Goal: Communication & Community: Share content

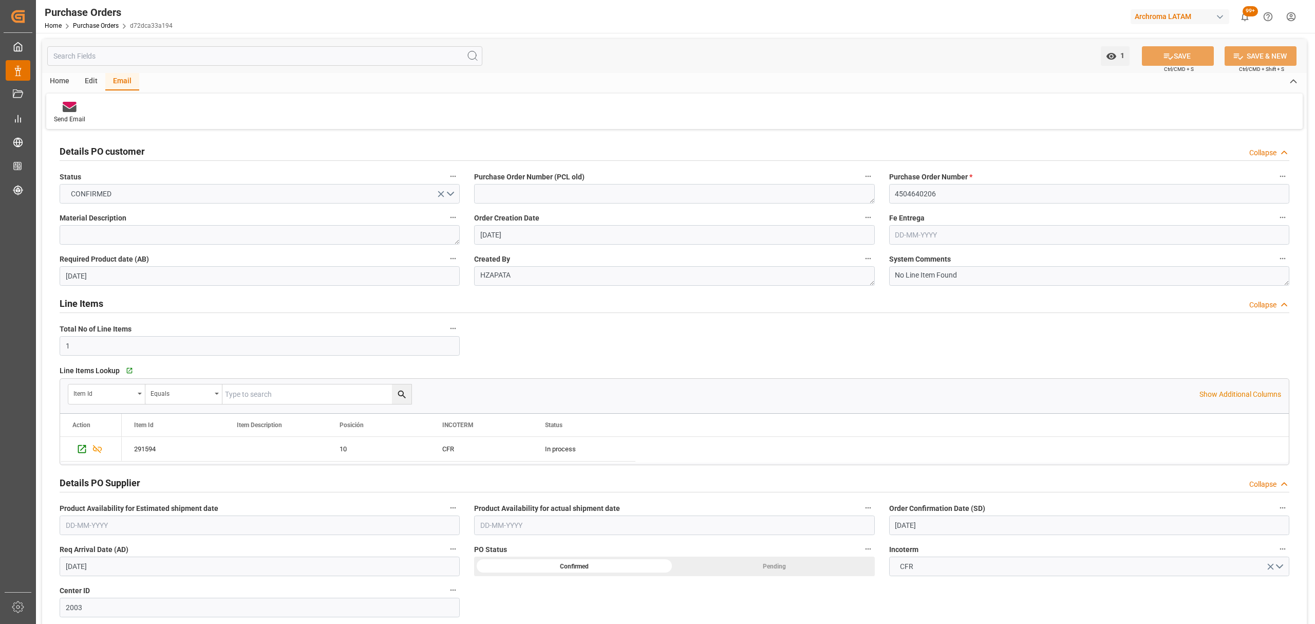
scroll to position [274, 0]
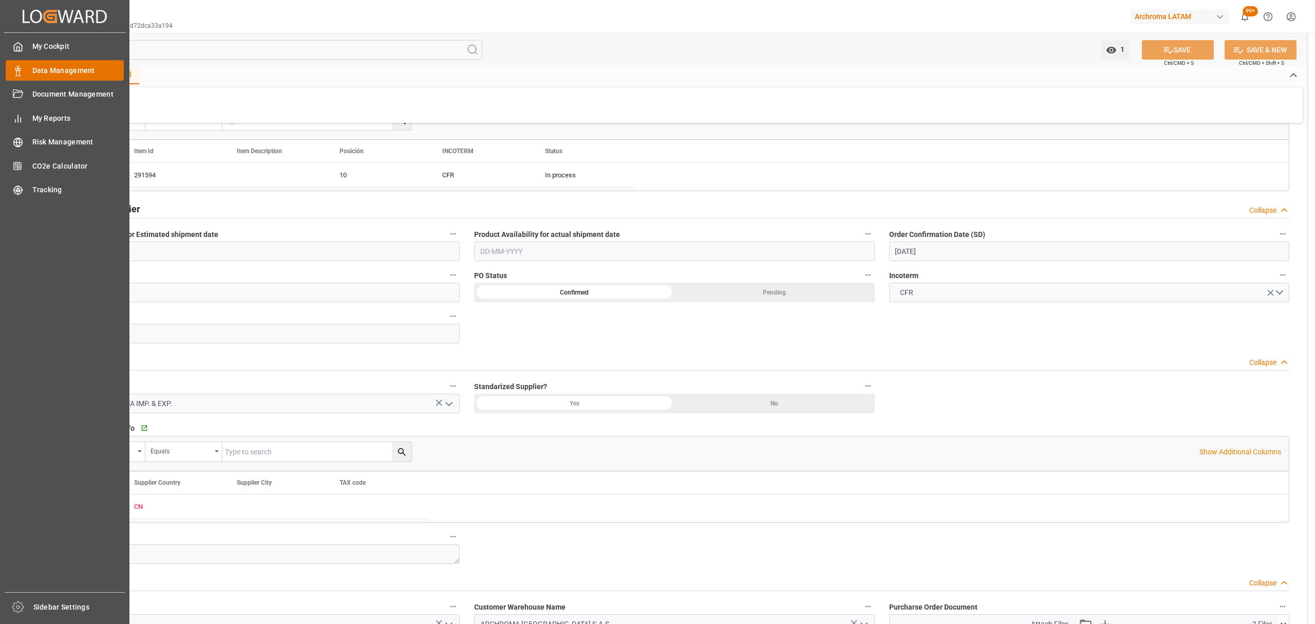
click at [32, 68] on span "Data Management" at bounding box center [78, 70] width 92 height 11
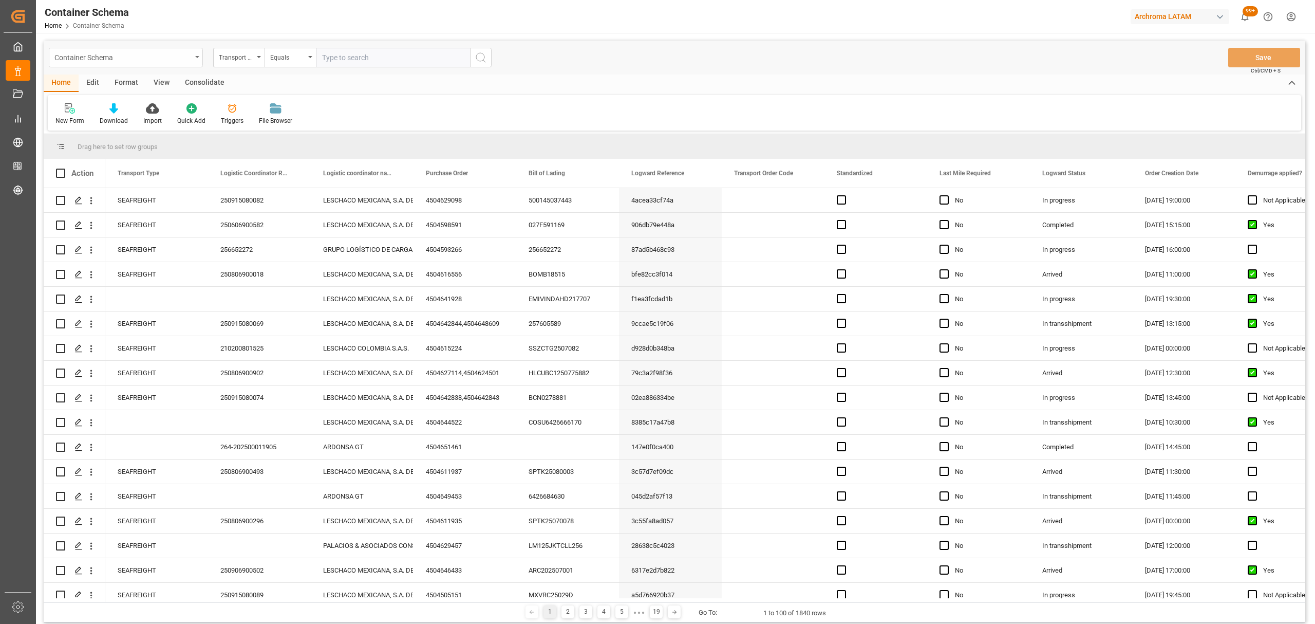
click at [171, 62] on div "Container Schema" at bounding box center [122, 56] width 137 height 13
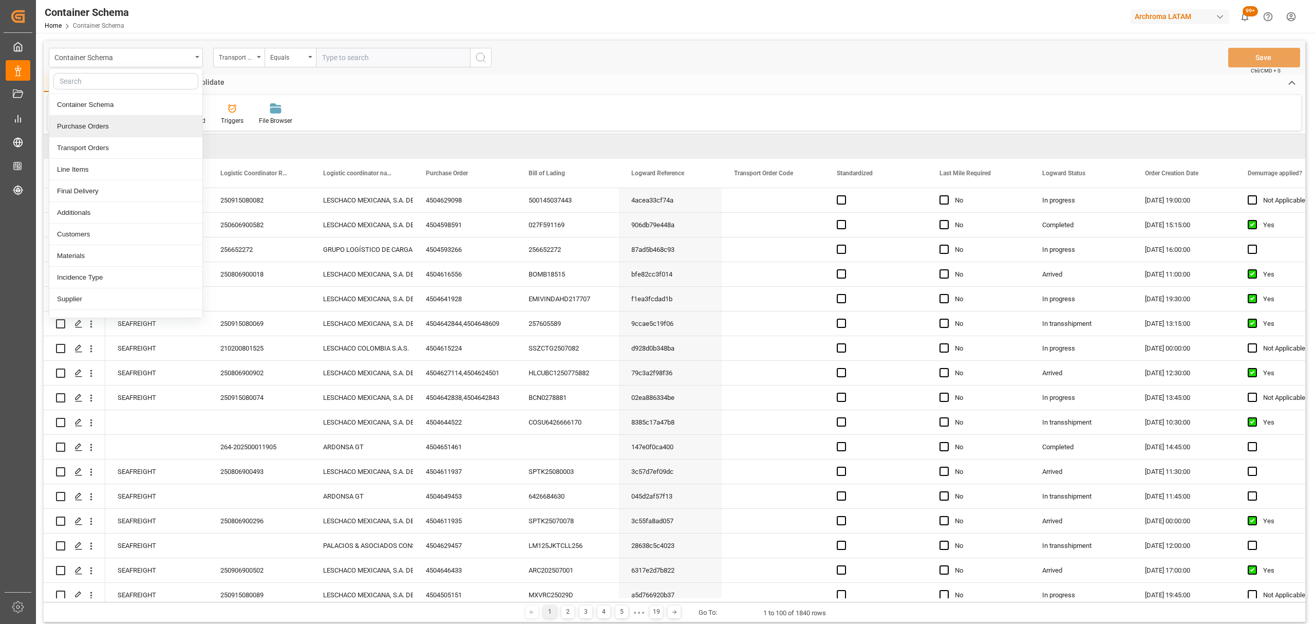
click at [114, 131] on div "Purchase Orders" at bounding box center [125, 127] width 153 height 22
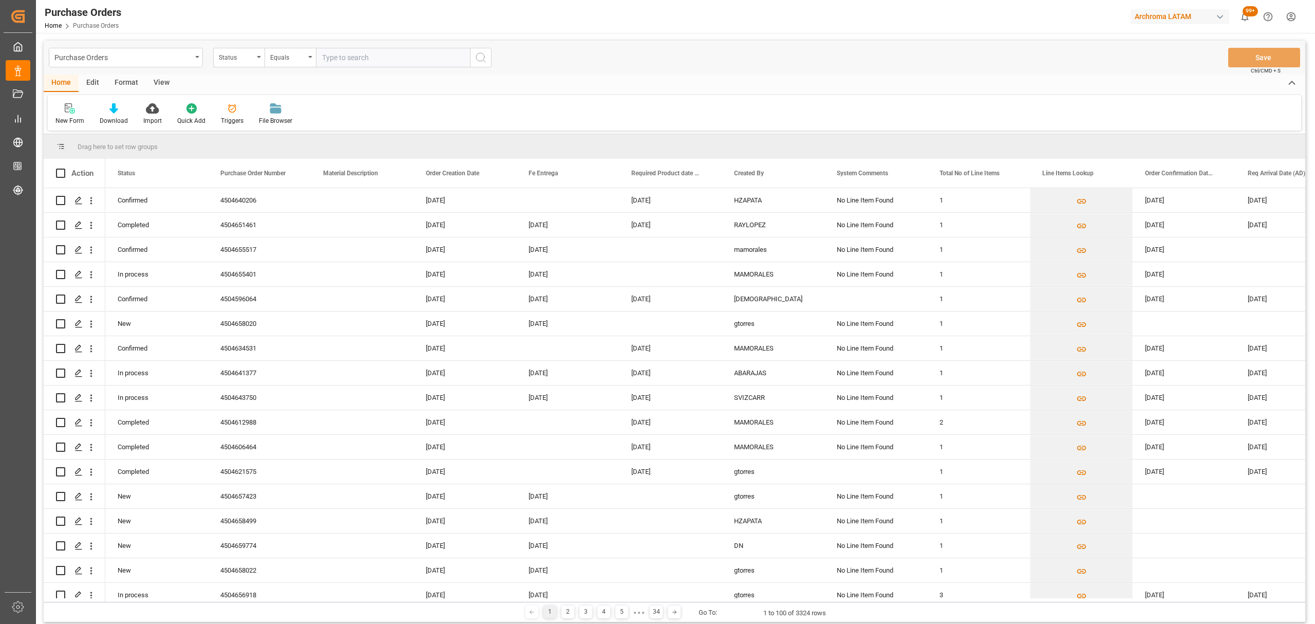
click at [253, 63] on div "Status" at bounding box center [238, 58] width 51 height 20
click at [283, 125] on div "Purchase Order Number" at bounding box center [290, 127] width 153 height 22
click at [300, 60] on div "Equals" at bounding box center [287, 56] width 35 height 12
click at [331, 131] on div "Fuzzy search" at bounding box center [341, 127] width 153 height 22
click at [381, 52] on input "text" at bounding box center [393, 58] width 154 height 20
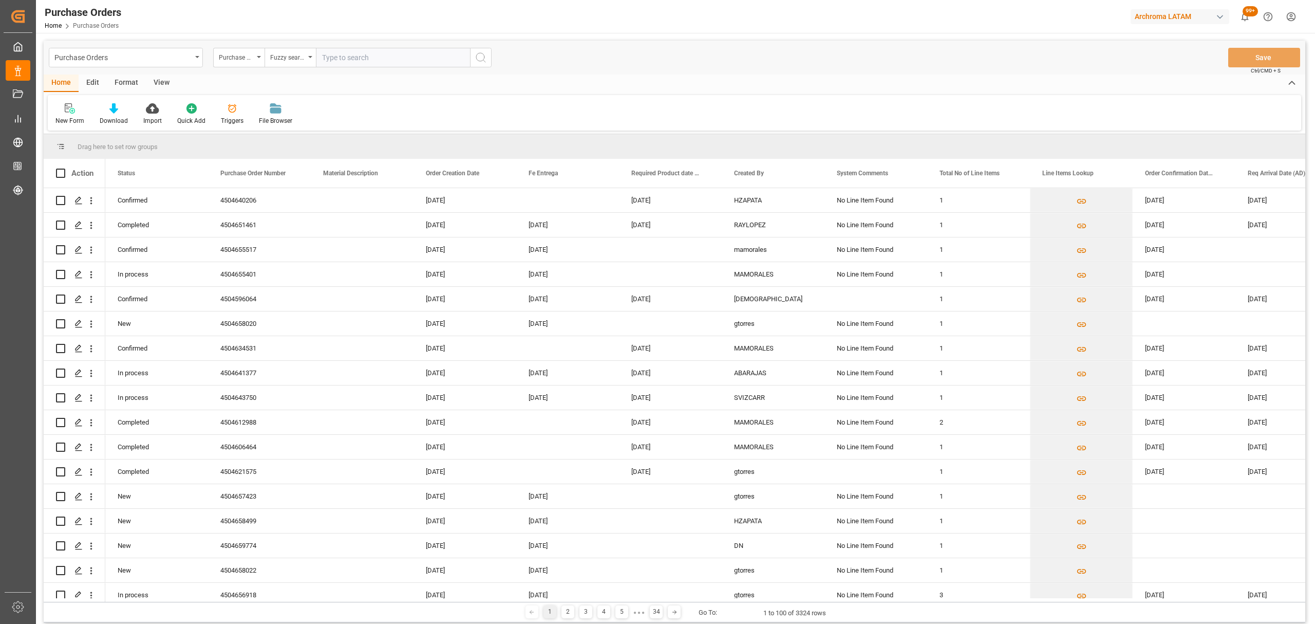
paste input "4504600388"
type input "4504600388"
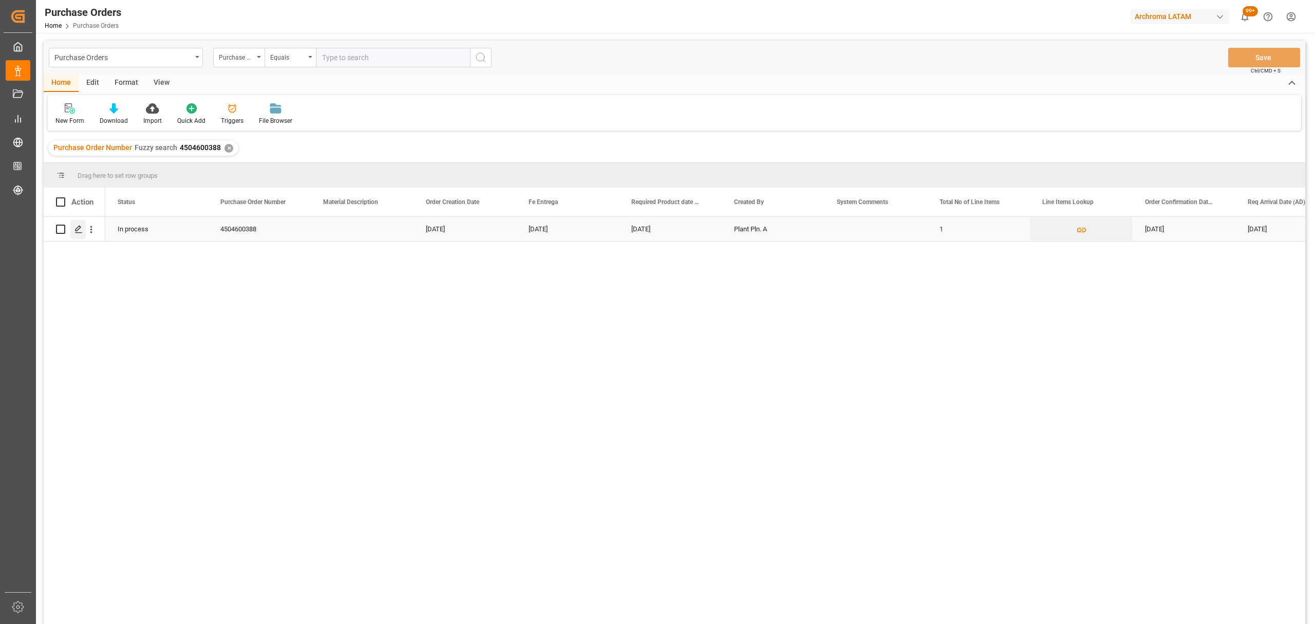
click at [77, 229] on icon "Press SPACE to select this row." at bounding box center [79, 229] width 8 height 8
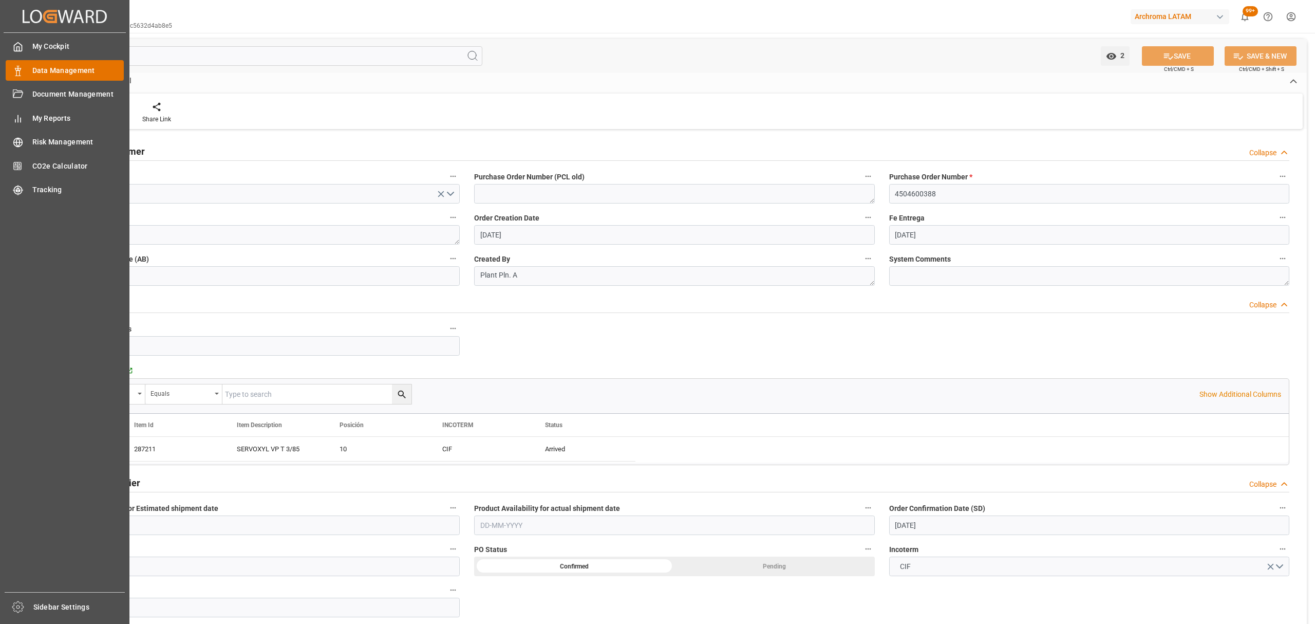
click at [27, 72] on div "Data Management Data Management" at bounding box center [65, 70] width 118 height 20
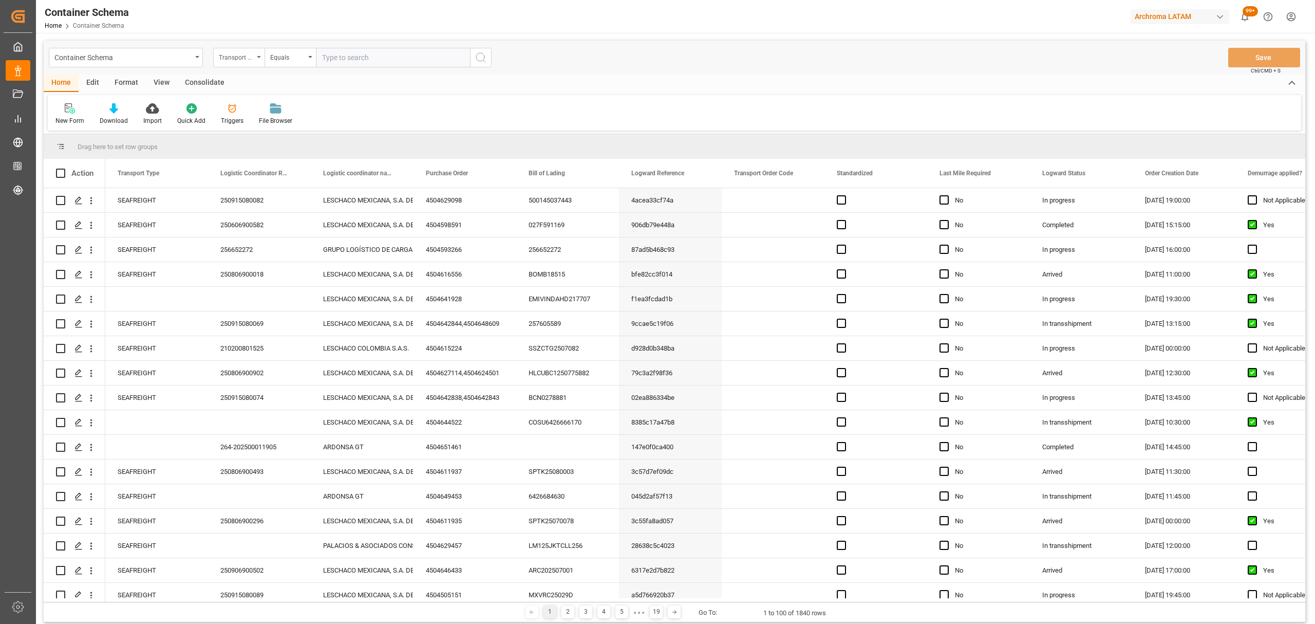
click at [249, 62] on div "Transport Type" at bounding box center [236, 56] width 35 height 12
click at [262, 167] on div "Purchase Order" at bounding box center [290, 170] width 153 height 22
click at [275, 60] on div "Equals" at bounding box center [287, 56] width 35 height 12
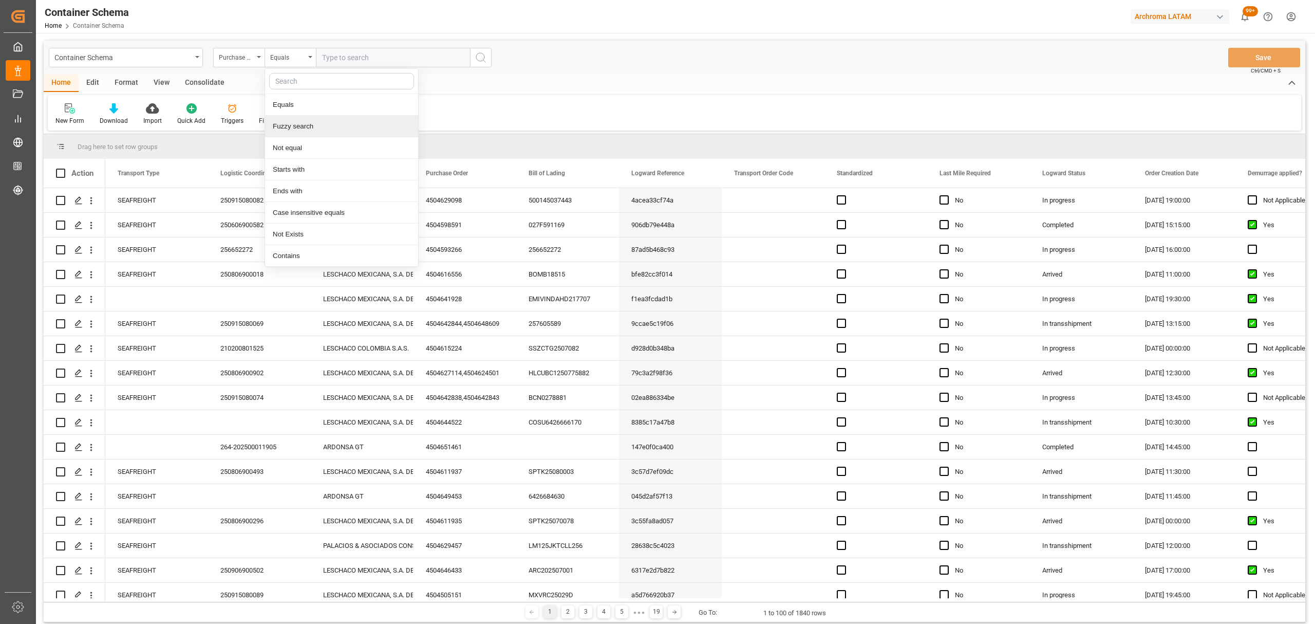
click at [313, 129] on div "Fuzzy search" at bounding box center [341, 127] width 153 height 22
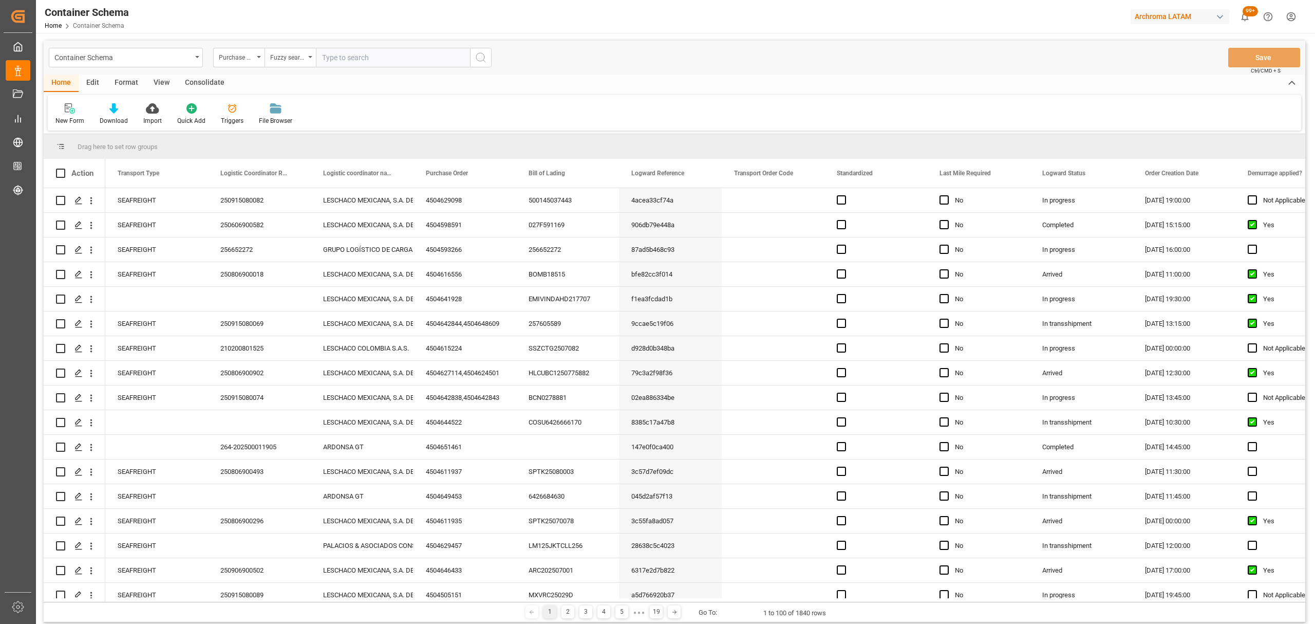
click at [363, 51] on input "text" at bounding box center [393, 58] width 154 height 20
paste input "4504600388"
type input "4504600388"
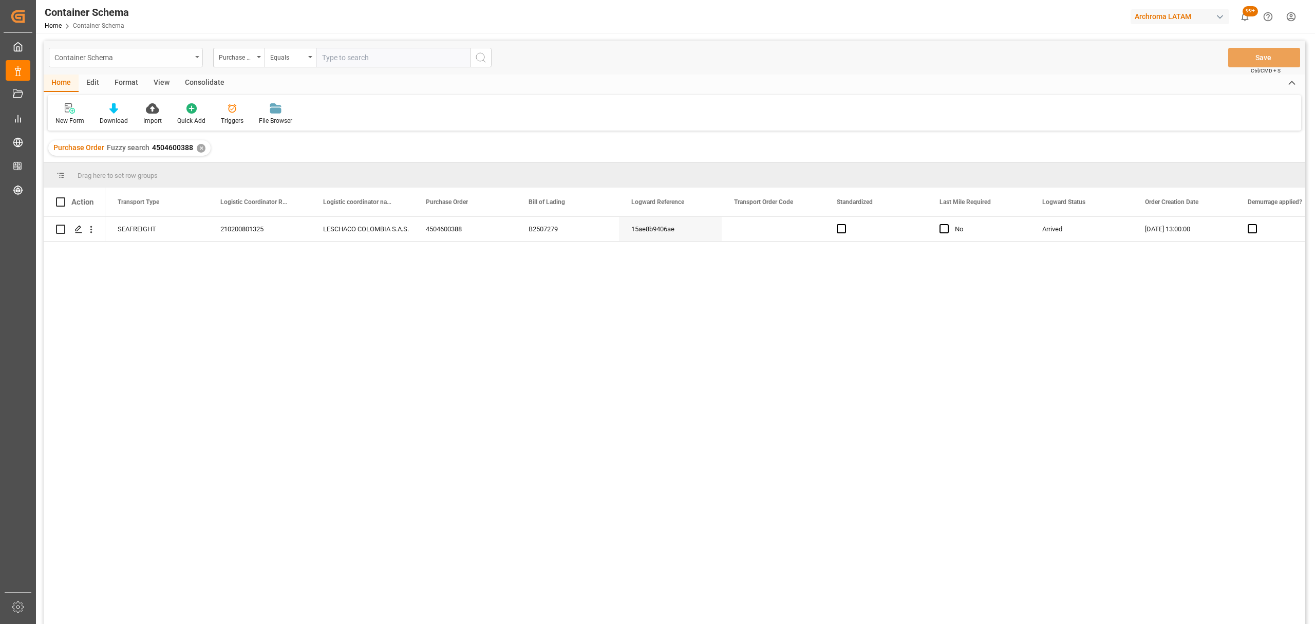
click at [193, 57] on div "Container Schema" at bounding box center [126, 58] width 154 height 20
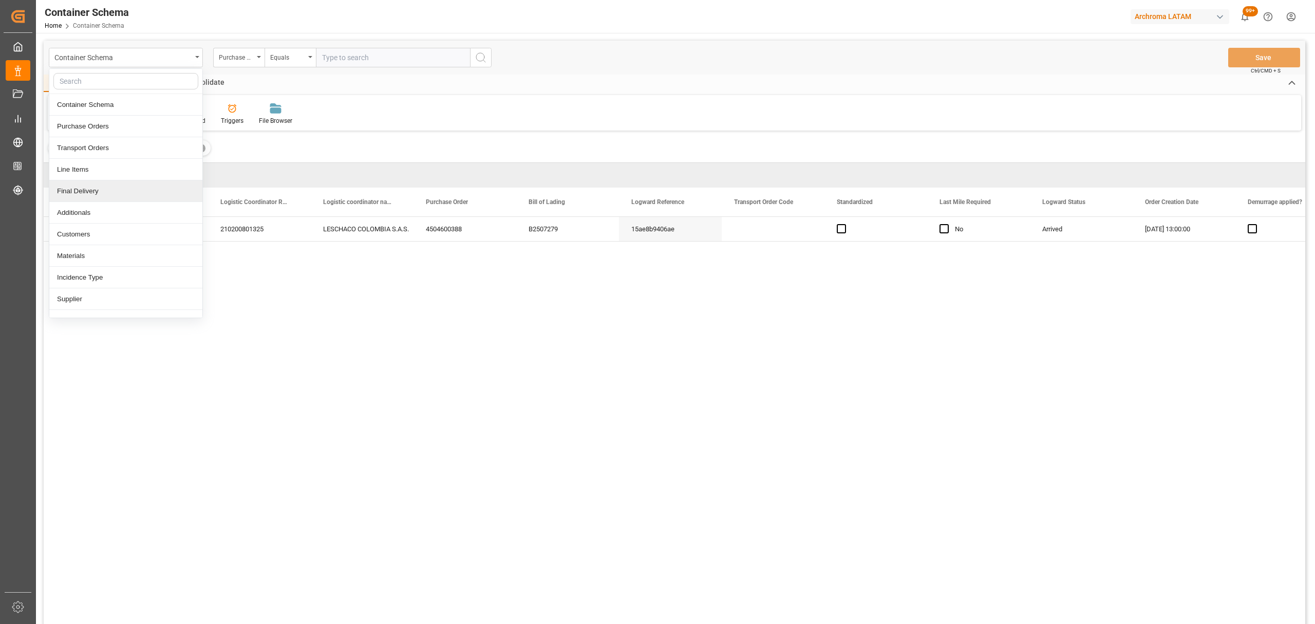
click at [102, 193] on div "Final Delivery" at bounding box center [125, 191] width 153 height 22
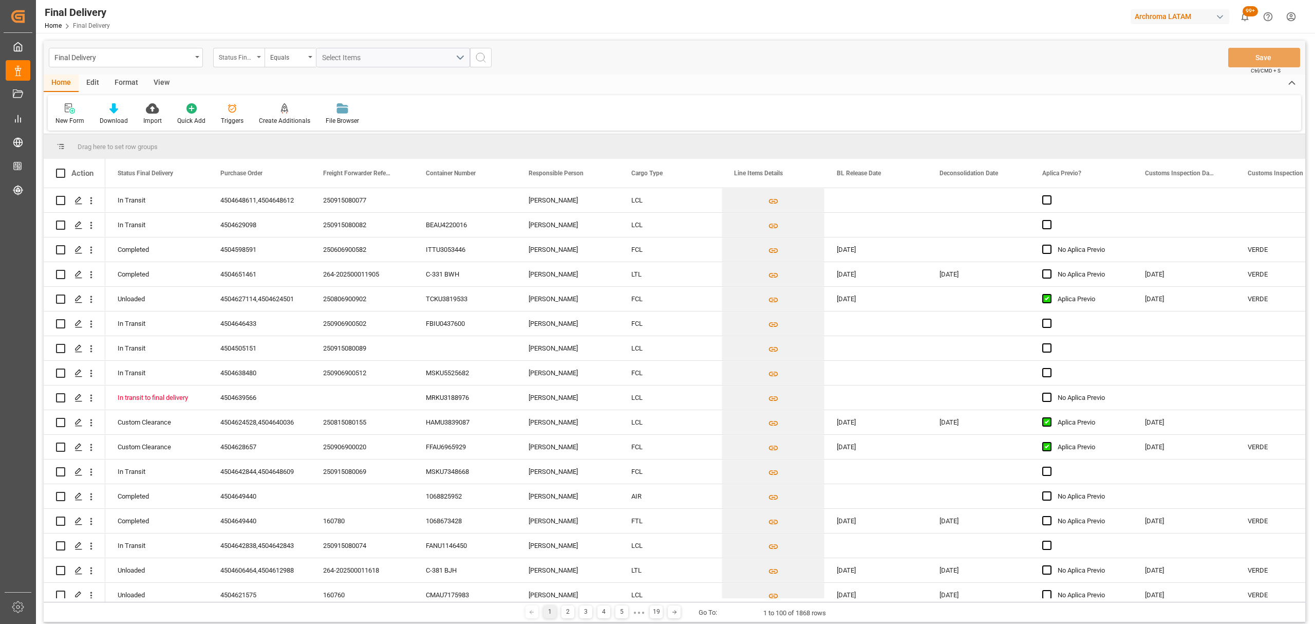
click at [243, 60] on div "Status Final Delivery" at bounding box center [236, 56] width 35 height 12
click at [254, 128] on div "Purchase Order" at bounding box center [290, 127] width 153 height 22
click at [301, 50] on div "Equals" at bounding box center [287, 56] width 35 height 12
drag, startPoint x: 309, startPoint y: 126, endPoint x: 311, endPoint y: 120, distance: 6.0
click at [309, 124] on div "Fuzzy search" at bounding box center [341, 127] width 153 height 22
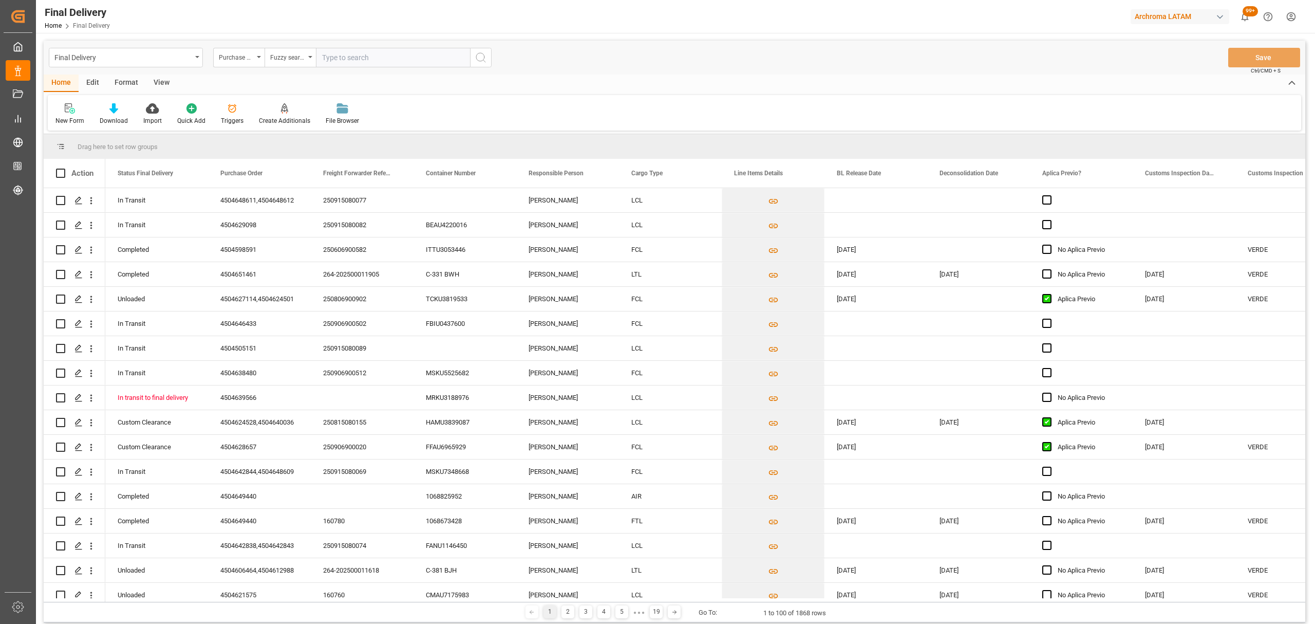
click at [400, 51] on input "text" at bounding box center [393, 58] width 154 height 20
paste input "4504600388"
type input "4504600388"
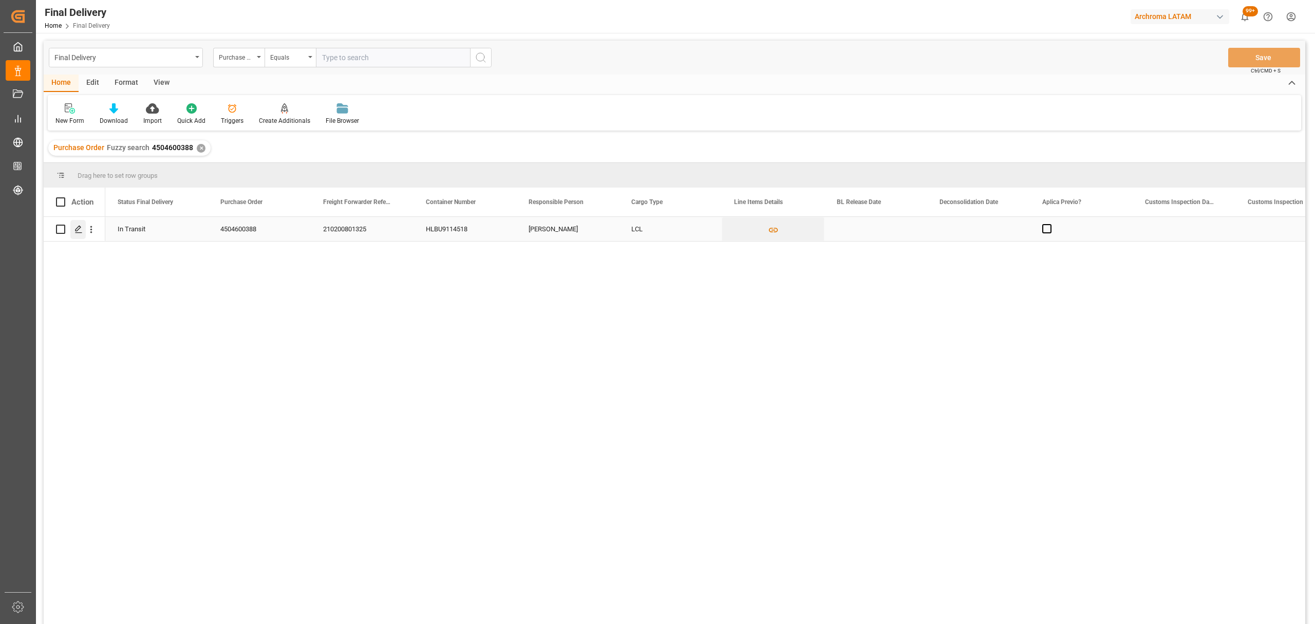
click at [78, 230] on polygon "Press SPACE to select this row." at bounding box center [78, 228] width 5 height 5
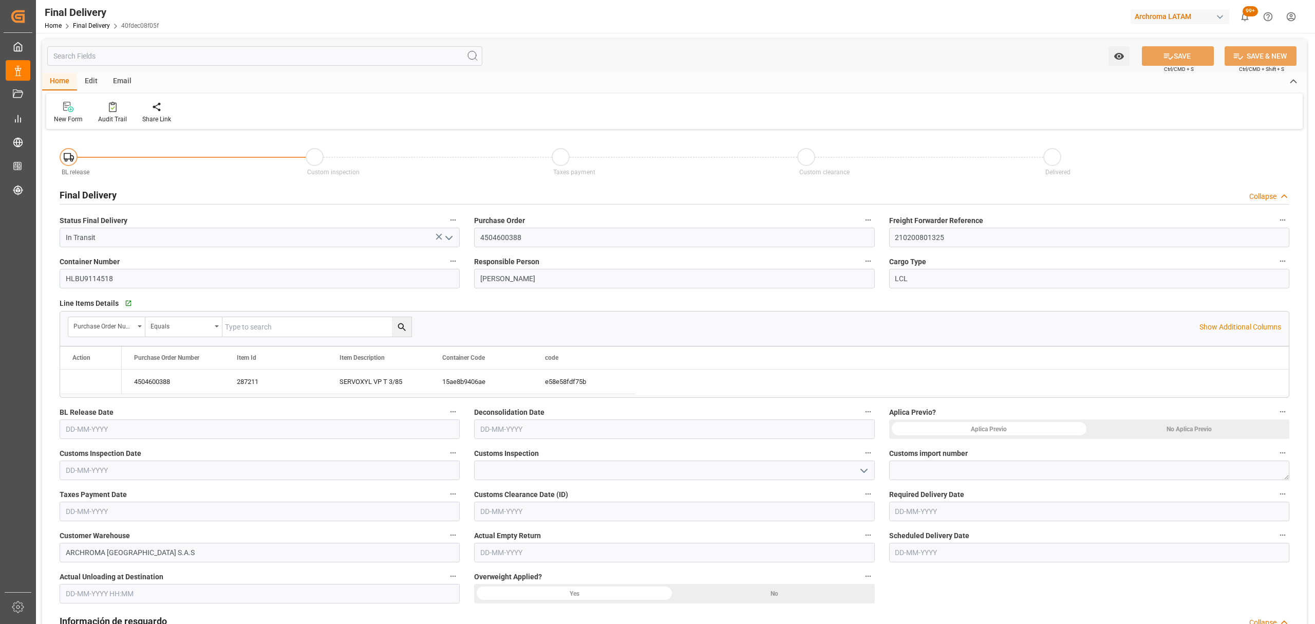
type input "[DATE]"
click at [864, 475] on icon "open menu" at bounding box center [864, 470] width 12 height 12
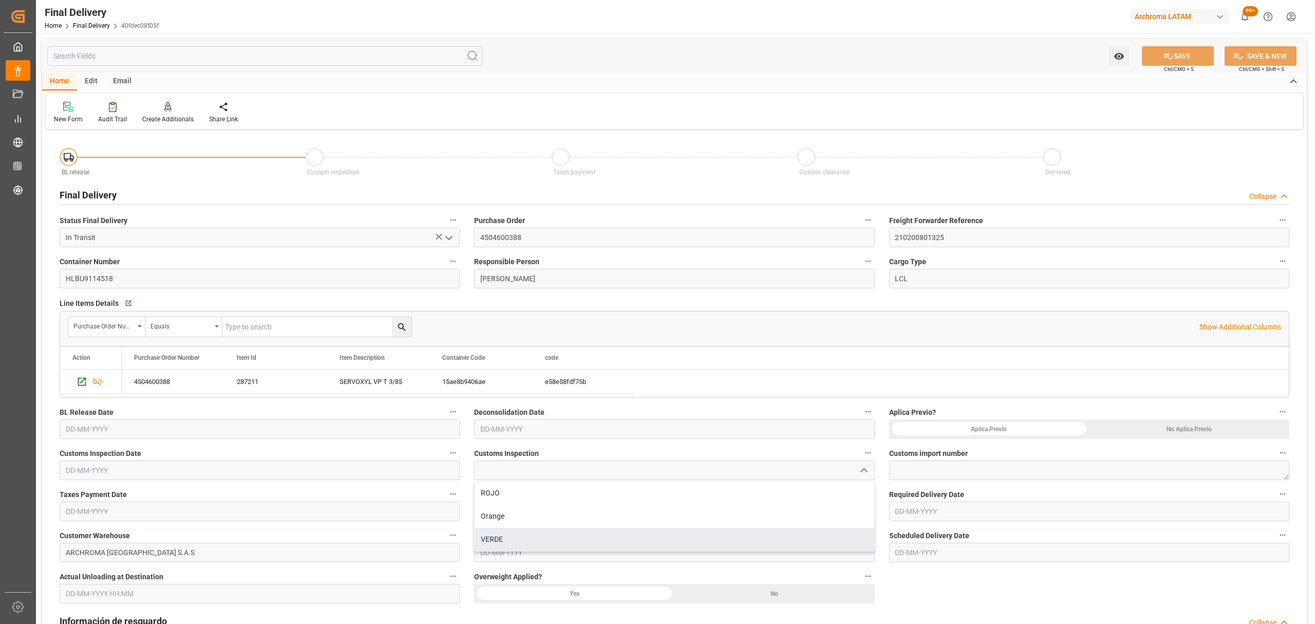
drag, startPoint x: 522, startPoint y: 539, endPoint x: 461, endPoint y: 510, distance: 67.1
click at [521, 539] on div "VERDE" at bounding box center [674, 539] width 399 height 23
type input "VERDE"
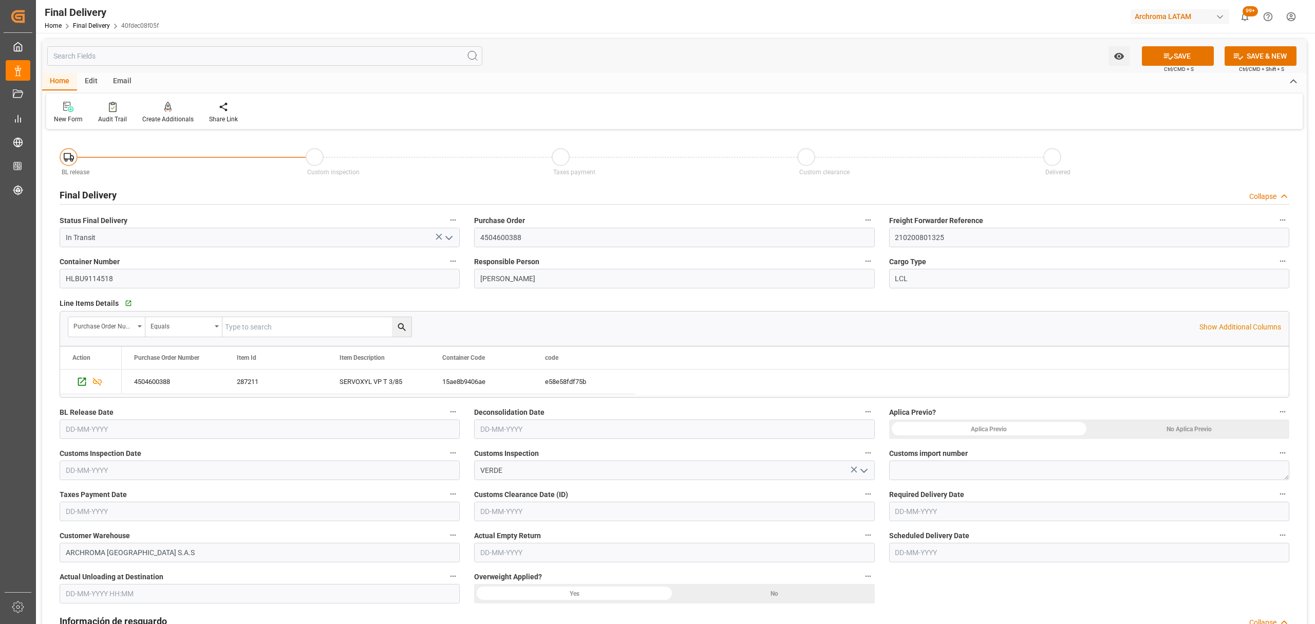
click at [109, 427] on input "text" at bounding box center [260, 429] width 400 height 20
click at [88, 484] on div "28 29 30 31 1 2 3" at bounding box center [133, 492] width 140 height 20
click at [87, 573] on div "26" at bounding box center [93, 572] width 13 height 12
type input "[DATE]"
click at [956, 469] on textarea at bounding box center [1089, 470] width 400 height 20
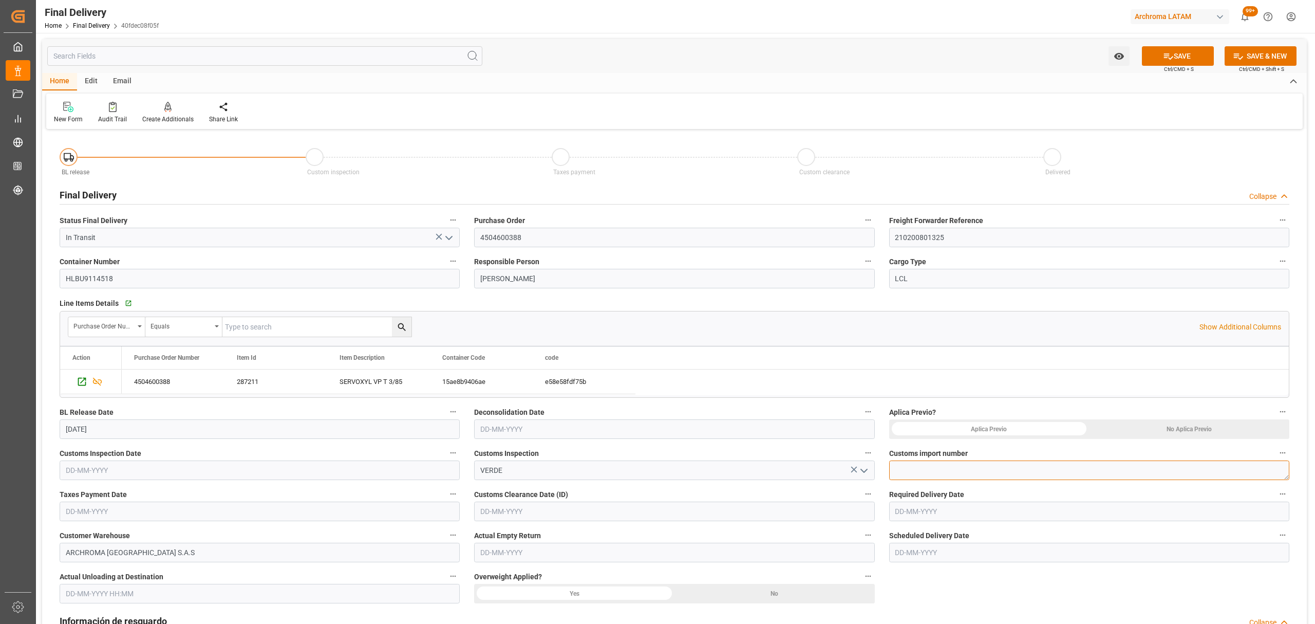
paste textarea "4820250301722705"
type textarea "4820250301722705"
click at [1163, 434] on div "No Aplica Previo" at bounding box center [1189, 429] width 200 height 20
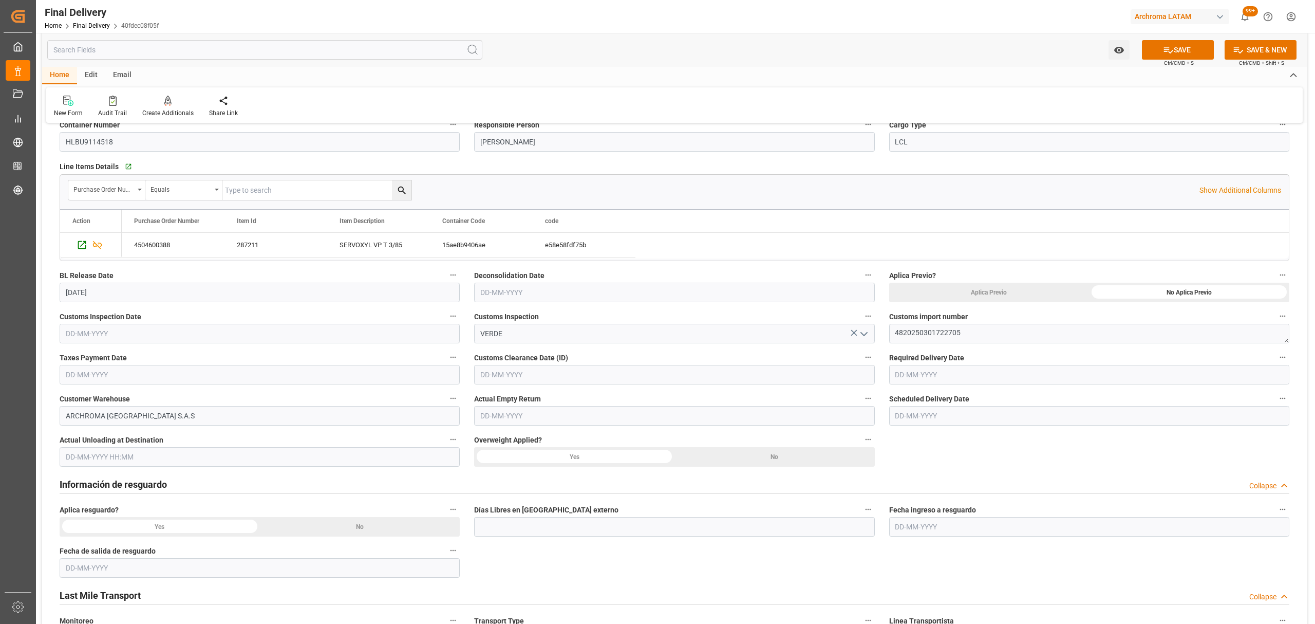
click at [784, 461] on div "No" at bounding box center [775, 457] width 200 height 20
click at [317, 531] on div "No" at bounding box center [360, 527] width 200 height 20
click at [292, 381] on input "text" at bounding box center [260, 375] width 400 height 20
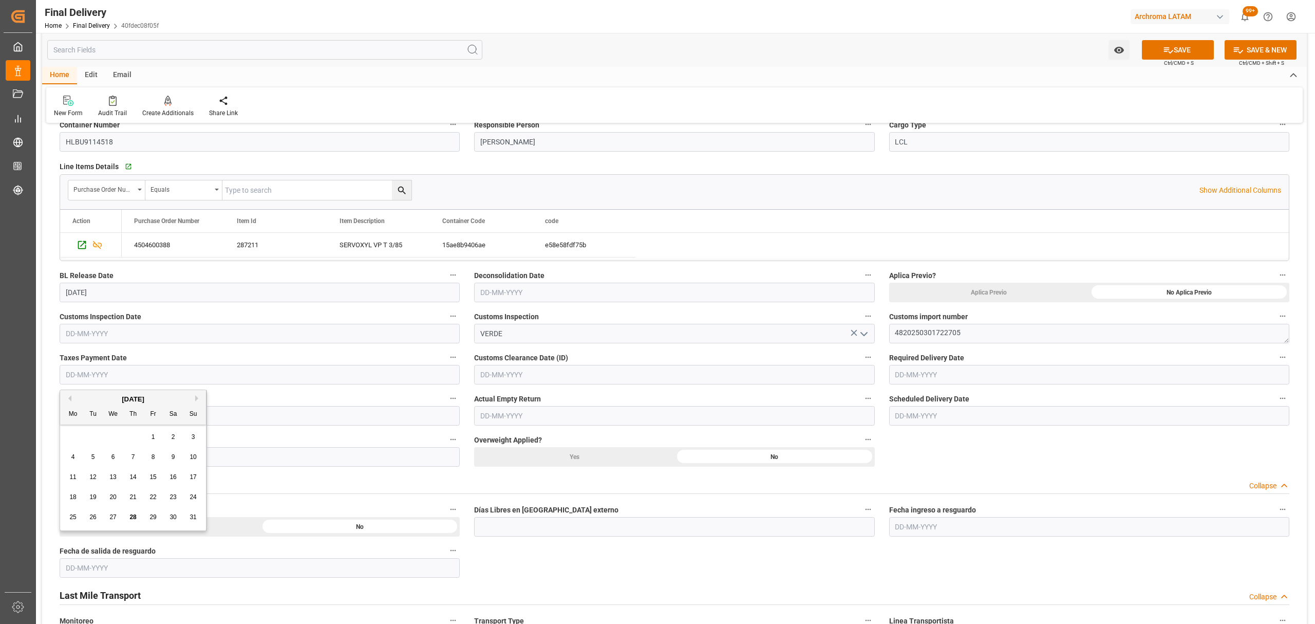
click at [82, 428] on div "28 29 30 31 1 2 3" at bounding box center [133, 437] width 140 height 20
click at [136, 520] on span "28" at bounding box center [132, 516] width 7 height 7
type input "[DATE]"
click at [686, 381] on input "text" at bounding box center [674, 375] width 400 height 20
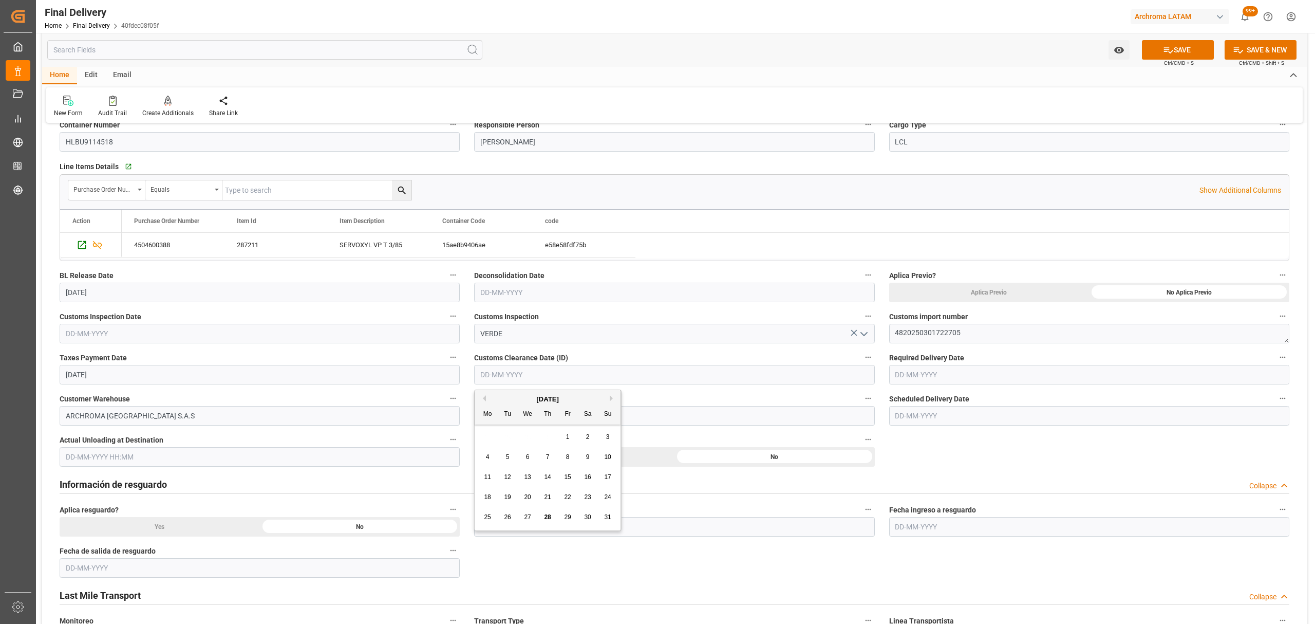
click at [486, 437] on div "28 29 30 31 1 2 3" at bounding box center [548, 437] width 140 height 20
click at [550, 518] on span "28" at bounding box center [547, 516] width 7 height 7
type input "[DATE]"
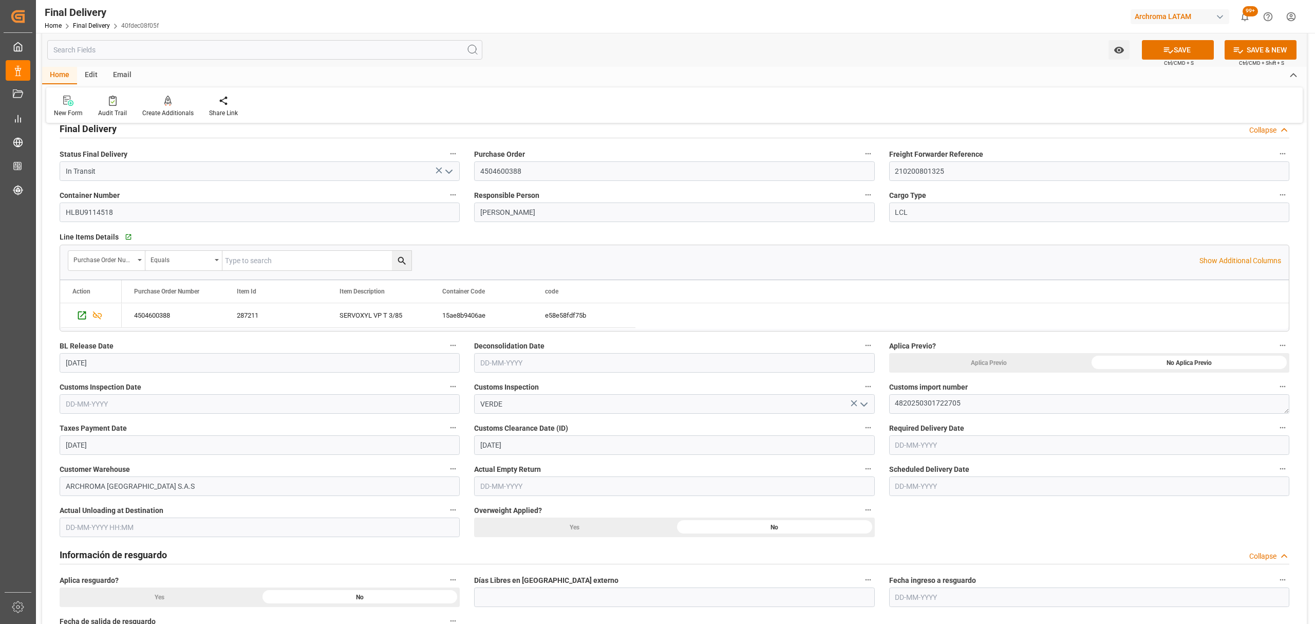
scroll to position [0, 0]
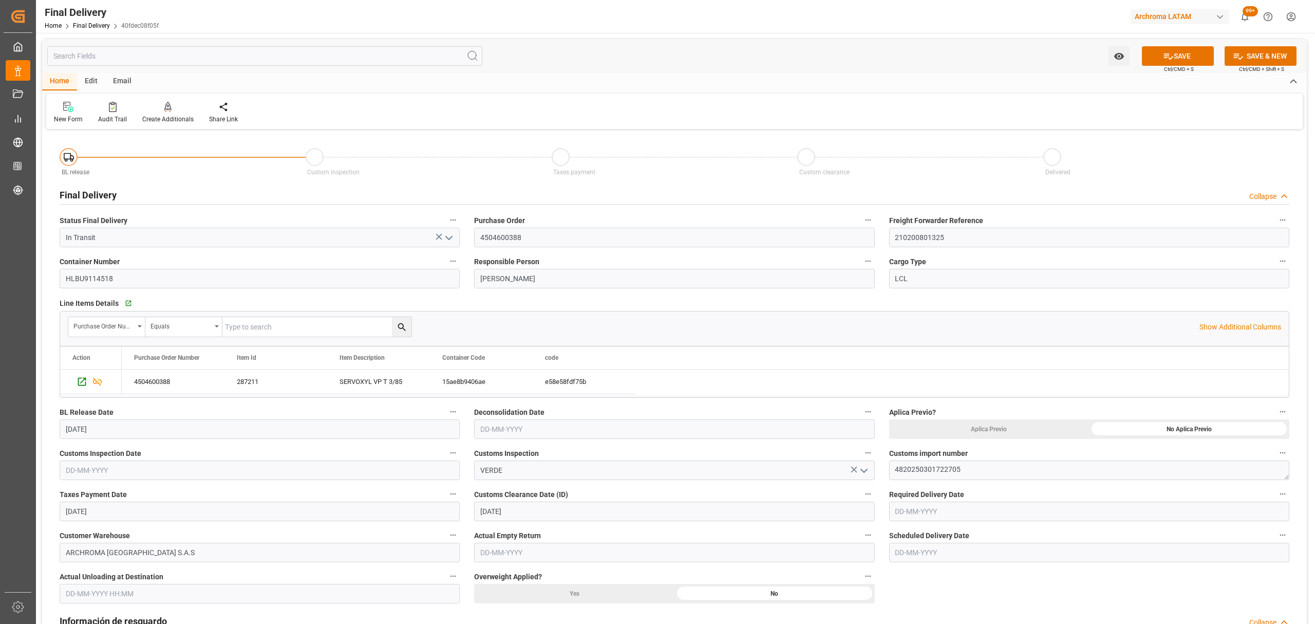
click at [734, 432] on input "text" at bounding box center [674, 429] width 400 height 20
click at [508, 569] on span "26" at bounding box center [507, 571] width 7 height 7
type input "[DATE]"
drag, startPoint x: 1188, startPoint y: 58, endPoint x: 852, endPoint y: 243, distance: 383.6
click at [1186, 58] on button "SAVE" at bounding box center [1178, 56] width 72 height 20
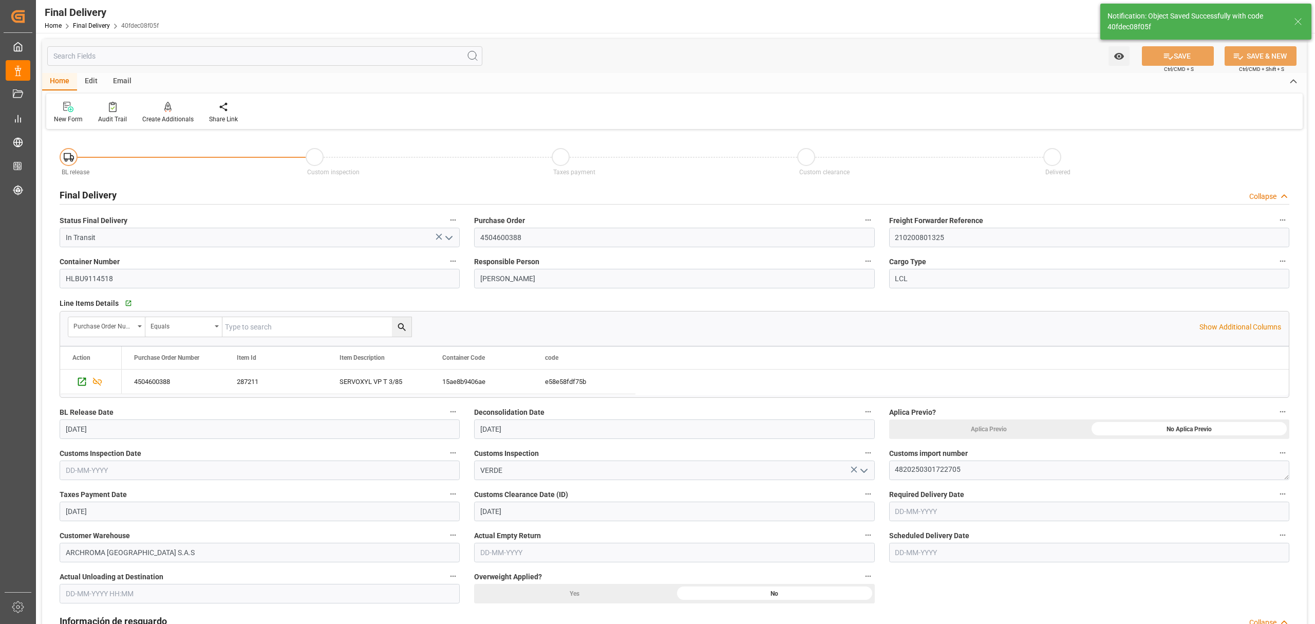
type textarea "1"
type input "Custom Clearance"
type input "3"
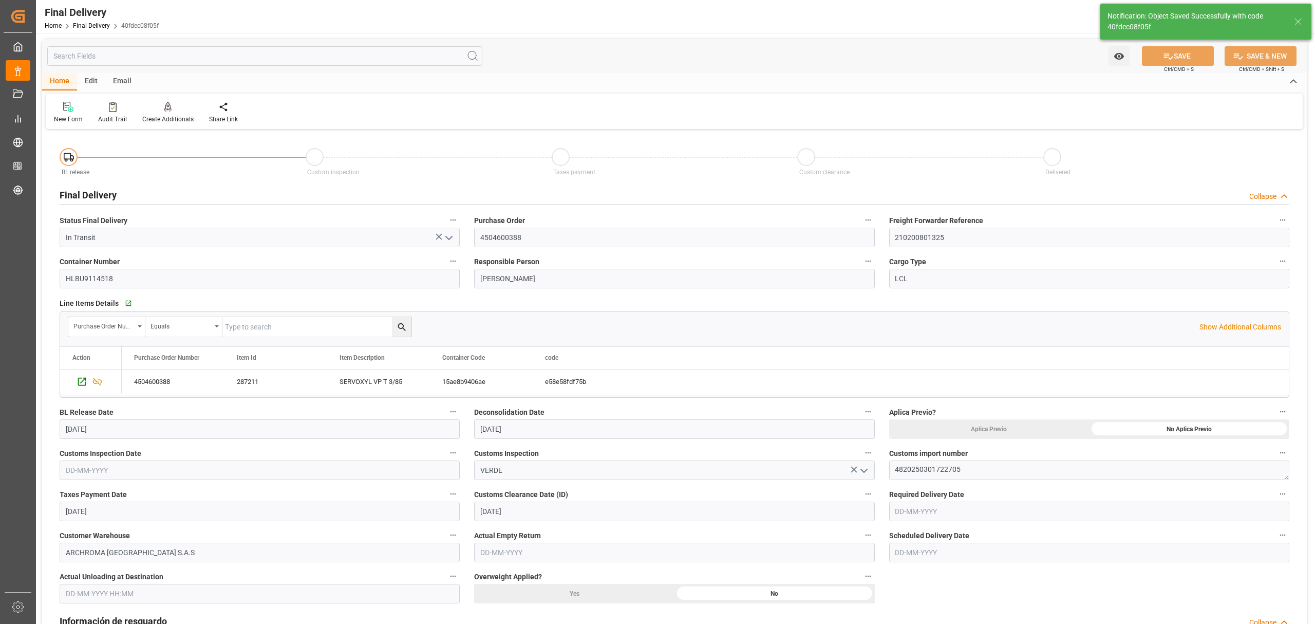
type input "3"
click at [209, 122] on div "Share Link" at bounding box center [223, 119] width 29 height 9
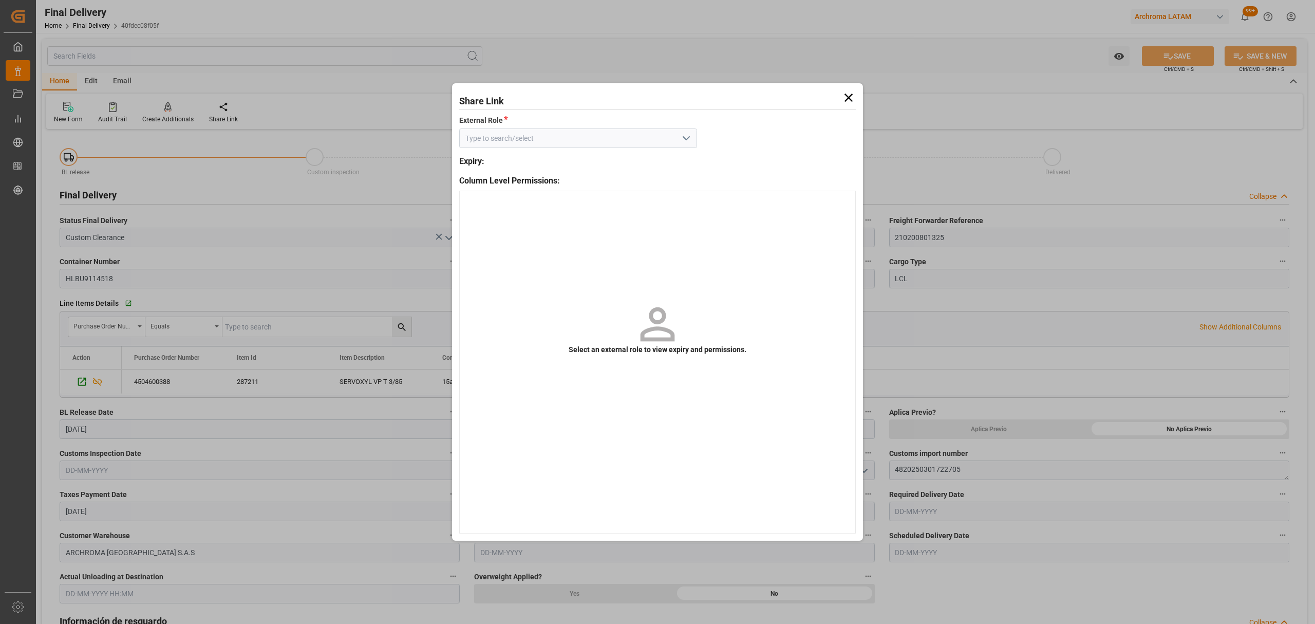
click at [692, 138] on icon "open menu" at bounding box center [686, 138] width 12 height 12
click at [631, 159] on div "External" at bounding box center [578, 161] width 237 height 23
type input "External"
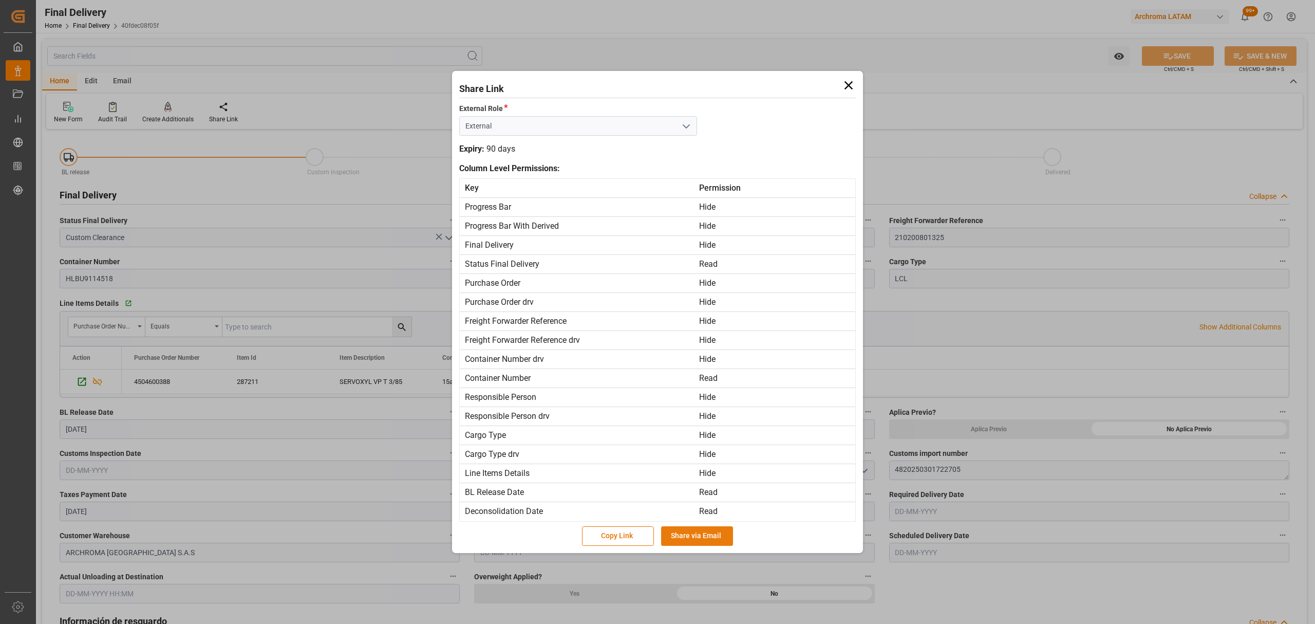
click at [707, 537] on button "Share via Email" at bounding box center [697, 536] width 72 height 20
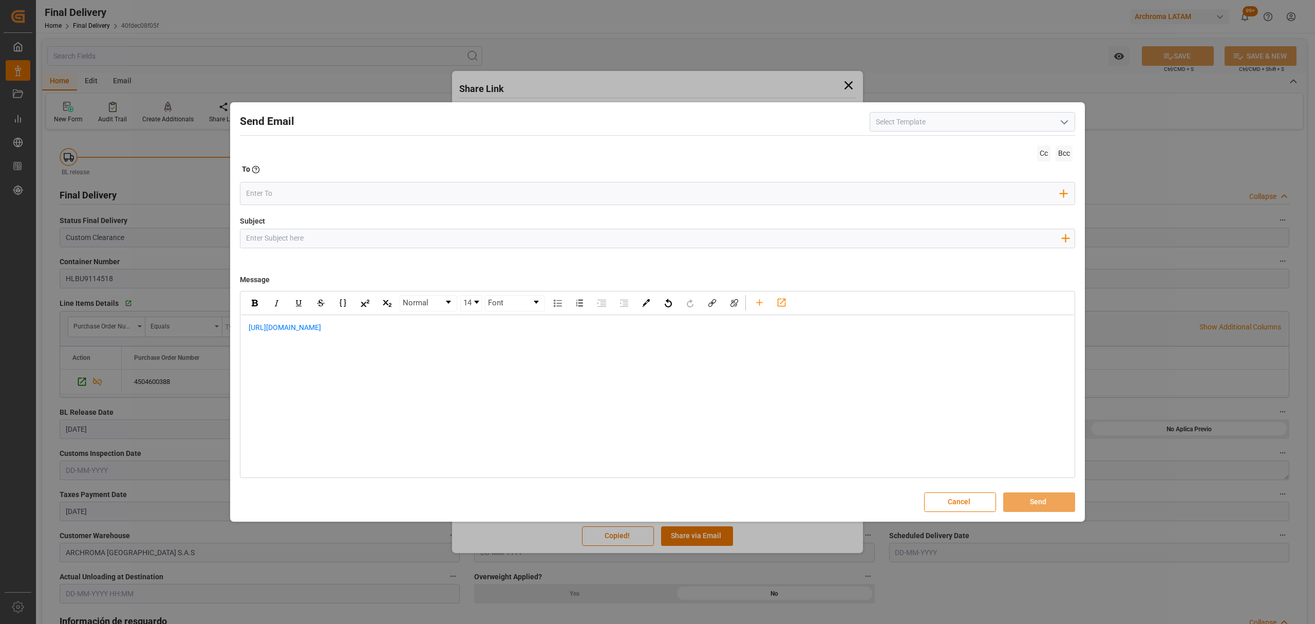
click at [368, 237] on input "Subject" at bounding box center [653, 238] width 826 height 18
click at [505, 227] on div "Subject Add field to Subject" at bounding box center [657, 241] width 835 height 51
click at [500, 235] on input "Subject" at bounding box center [653, 238] width 826 height 18
paste input "PO 4504600388//TE//LOGWARD STATUS// KLK [PERSON_NAME] SPECIALITIES//ARCHROMA [G…"
type input "PO 4504600388//TE//LOGWARD STATUS// KLK [PERSON_NAME] SPECIALITIES//ARCHROMA [G…"
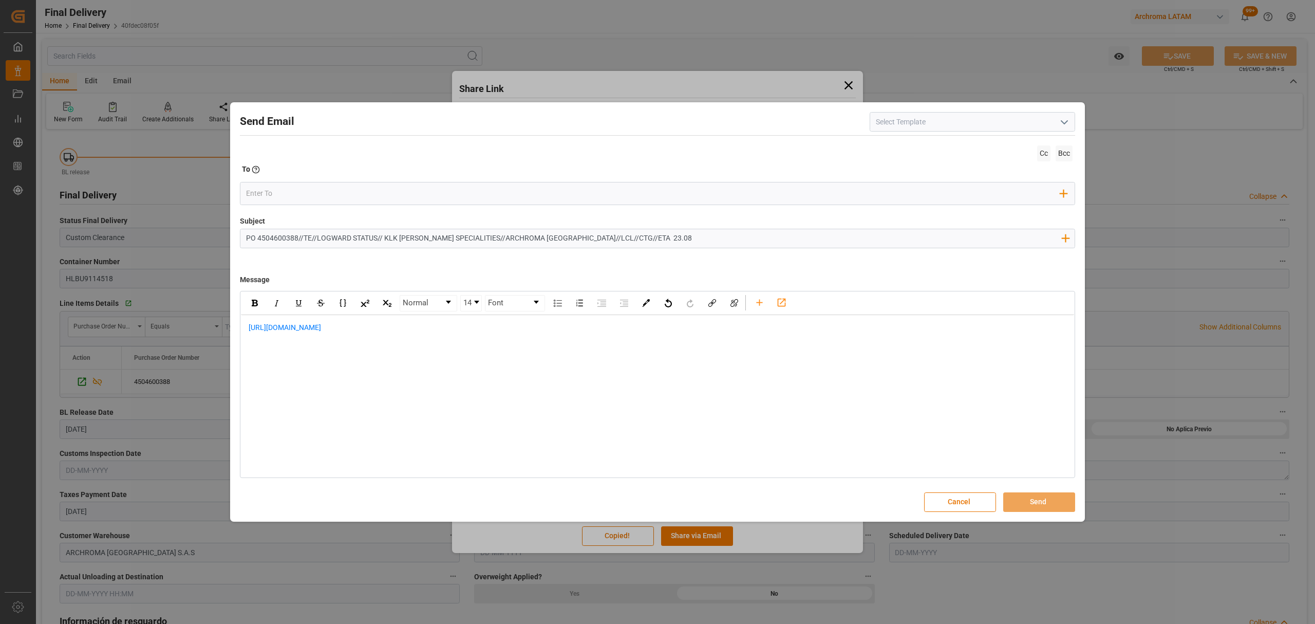
click at [249, 327] on span "[URL][DOMAIN_NAME]" at bounding box center [285, 327] width 72 height 8
click at [339, 329] on div "rdw-editor" at bounding box center [658, 327] width 818 height 11
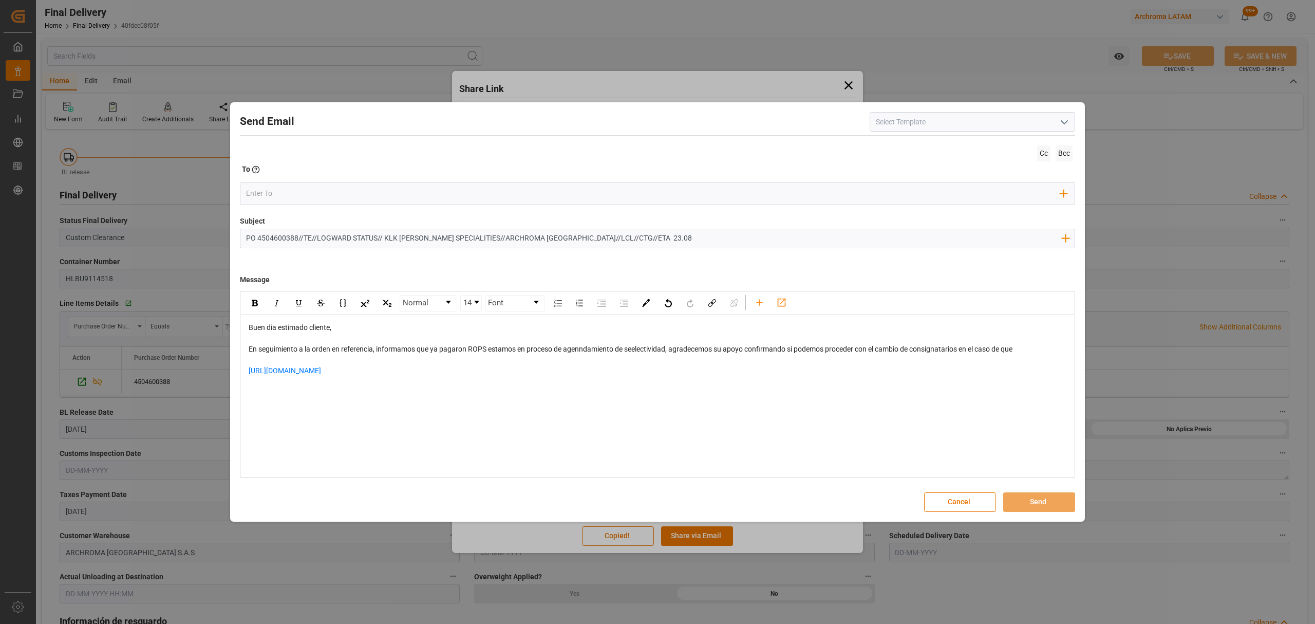
click at [1037, 349] on div "En seguimiento a la orden en referencia, informamos que ya pagaron ROPS estamos…" at bounding box center [658, 349] width 818 height 11
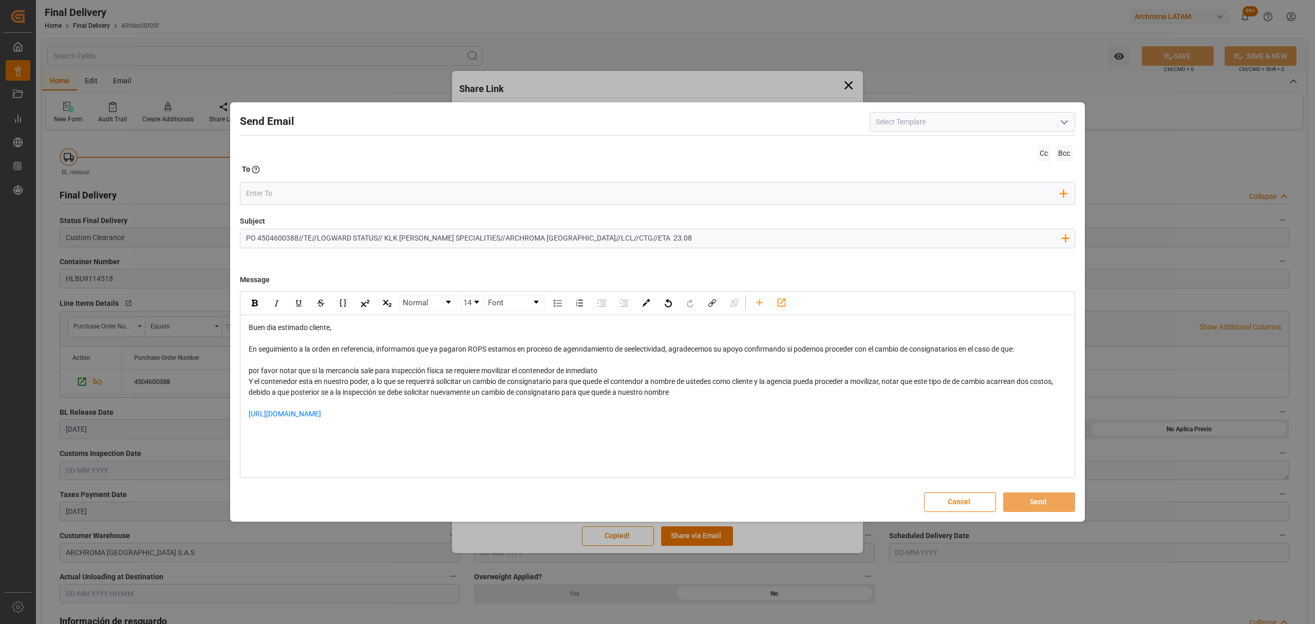
click at [290, 370] on span "por favor notar que si la mercancía sale para inspección física se requiere mov…" at bounding box center [423, 370] width 349 height 8
drag, startPoint x: 309, startPoint y: 373, endPoint x: 245, endPoint y: 374, distance: 64.2
click at [245, 374] on div "Buen dia estimado cliente, En seguimiento a la orden en referencia, informamos …" at bounding box center [657, 376] width 833 height 122
click at [250, 372] on span "si la mercancía sale para inspección física se requiere movilizar el contenedor…" at bounding box center [392, 370] width 286 height 8
click at [247, 381] on div "Buen dia estimado cliente, En seguimiento a la orden en referencia, informamos …" at bounding box center [657, 376] width 833 height 122
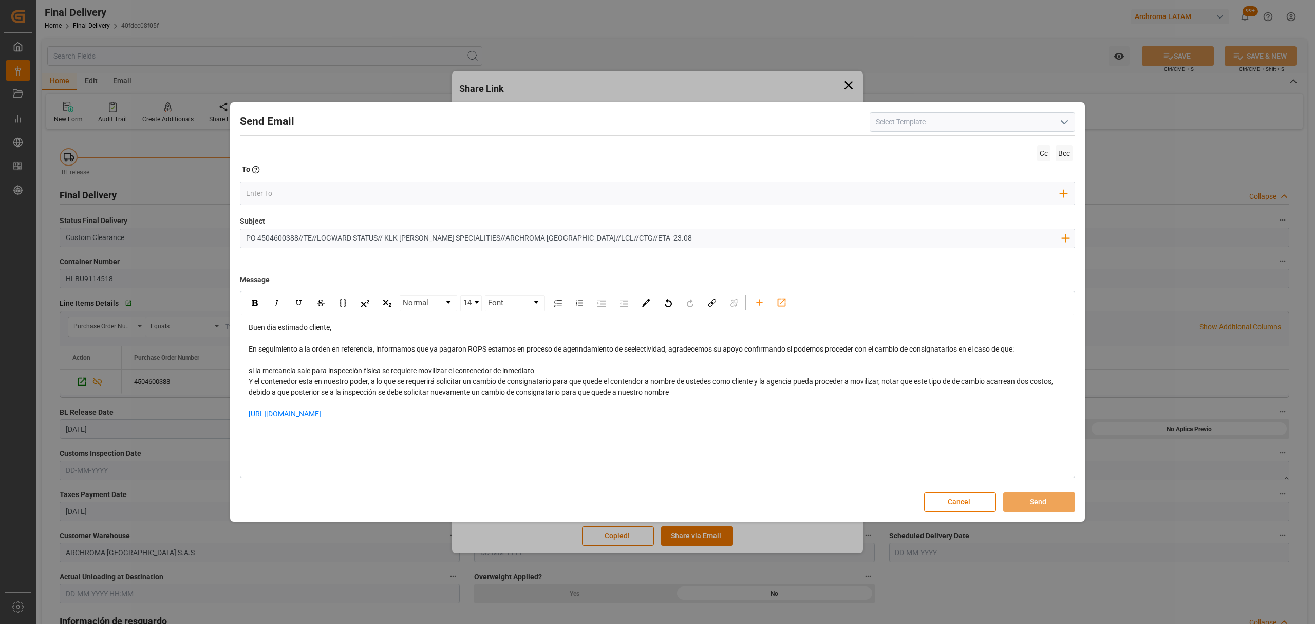
click at [251, 374] on span "si la mercancía sale para inspección física se requiere movilizar el contenedor…" at bounding box center [392, 370] width 286 height 8
click at [249, 381] on span "Y el contenedor esta en nuestro poder, a lo que se requerirá solicitar un cambi…" at bounding box center [652, 386] width 806 height 19
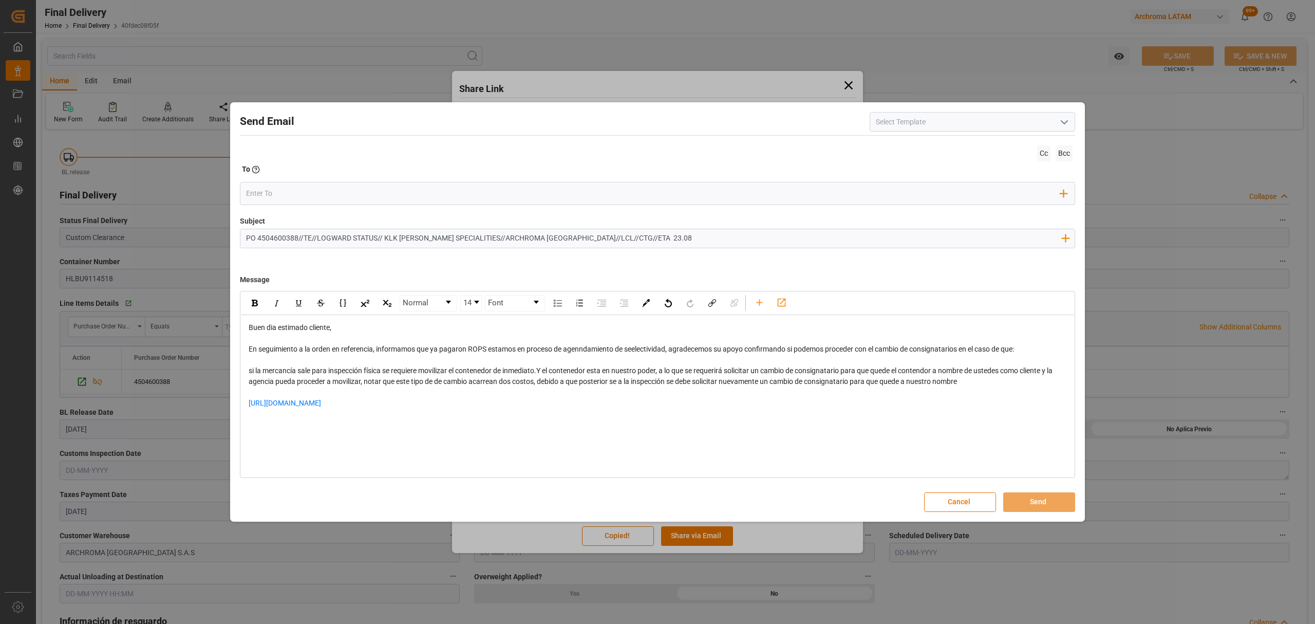
click at [545, 370] on span "si la mercancía sale para inspección física se requiere movilizar el contenedor…" at bounding box center [652, 375] width 806 height 19
click at [545, 372] on span "si la mercancía sale para inspección física se requiere movilizar el contenedor…" at bounding box center [651, 375] width 804 height 19
drag, startPoint x: 644, startPoint y: 375, endPoint x: 620, endPoint y: 374, distance: 24.7
click at [620, 374] on span "si la mercancía sale para inspección física se requiere movilizar el contenedor…" at bounding box center [652, 375] width 806 height 19
click at [1014, 385] on div "si la mercancía sale para inspección física se requiere movilizar el contenedor…" at bounding box center [658, 376] width 818 height 22
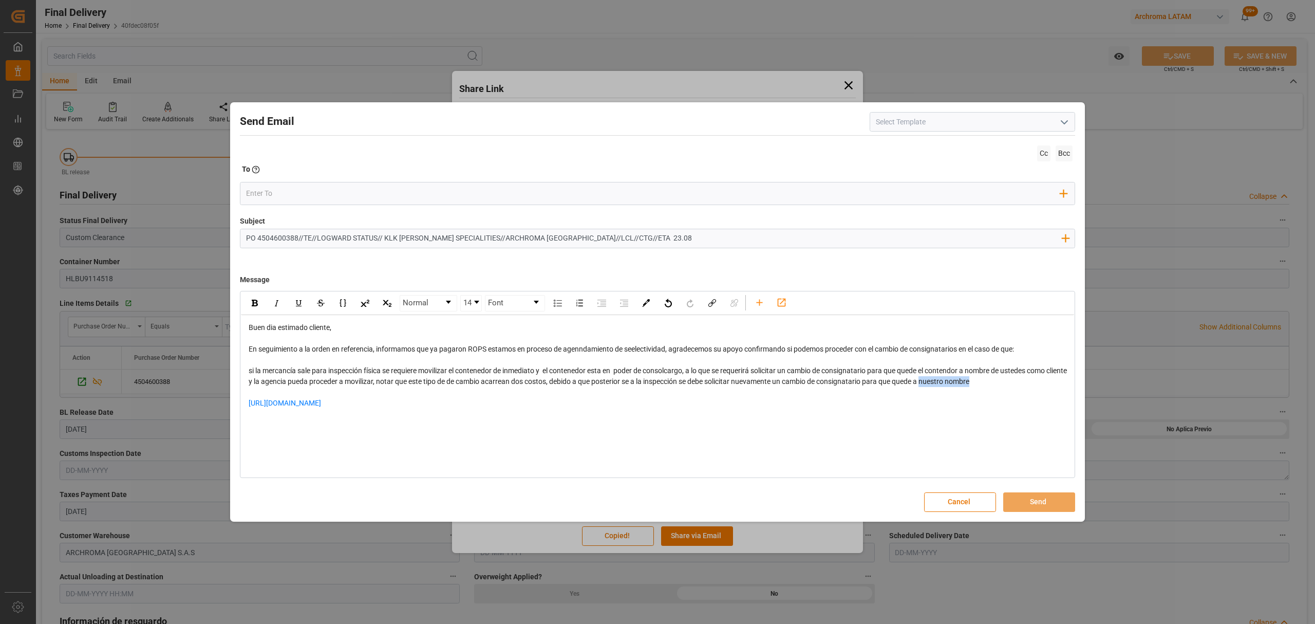
drag, startPoint x: 1005, startPoint y: 384, endPoint x: 953, endPoint y: 382, distance: 53.0
click at [953, 382] on div "si la mercancía sale para inspección física se requiere movilizar el contenedor…" at bounding box center [658, 376] width 818 height 22
drag, startPoint x: 379, startPoint y: 238, endPoint x: 318, endPoint y: 237, distance: 61.2
click at [318, 237] on input "PO 4504600388//TE//LOGWARD STATUS// KLK [PERSON_NAME] SPECIALITIES//ARCHROMA [G…" at bounding box center [653, 238] width 826 height 18
type input "PO 4504600388//TE//CROSSDOCKING/ KLK [PERSON_NAME] SPECIALITIES//ARCHROMA [GEOG…"
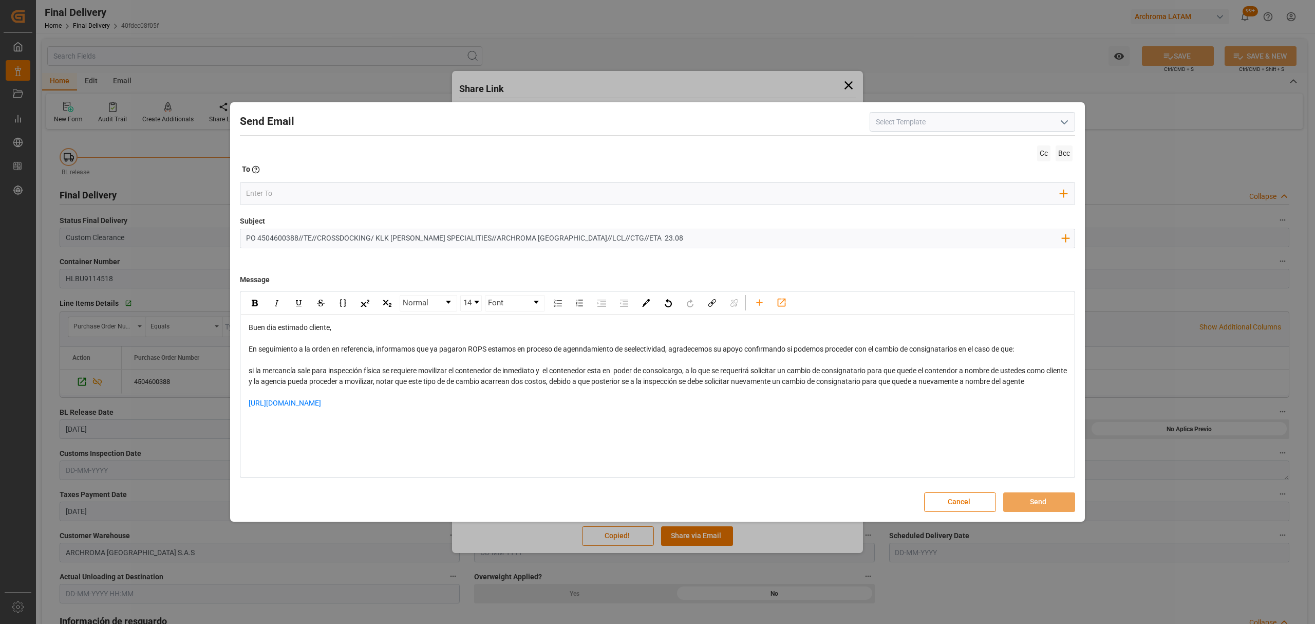
click at [323, 403] on span "rdw-editor" at bounding box center [322, 403] width 2 height 8
click at [267, 421] on div "rdw-editor" at bounding box center [658, 430] width 818 height 22
click at [312, 193] on input "email" at bounding box center [653, 193] width 815 height 15
type input "angie"
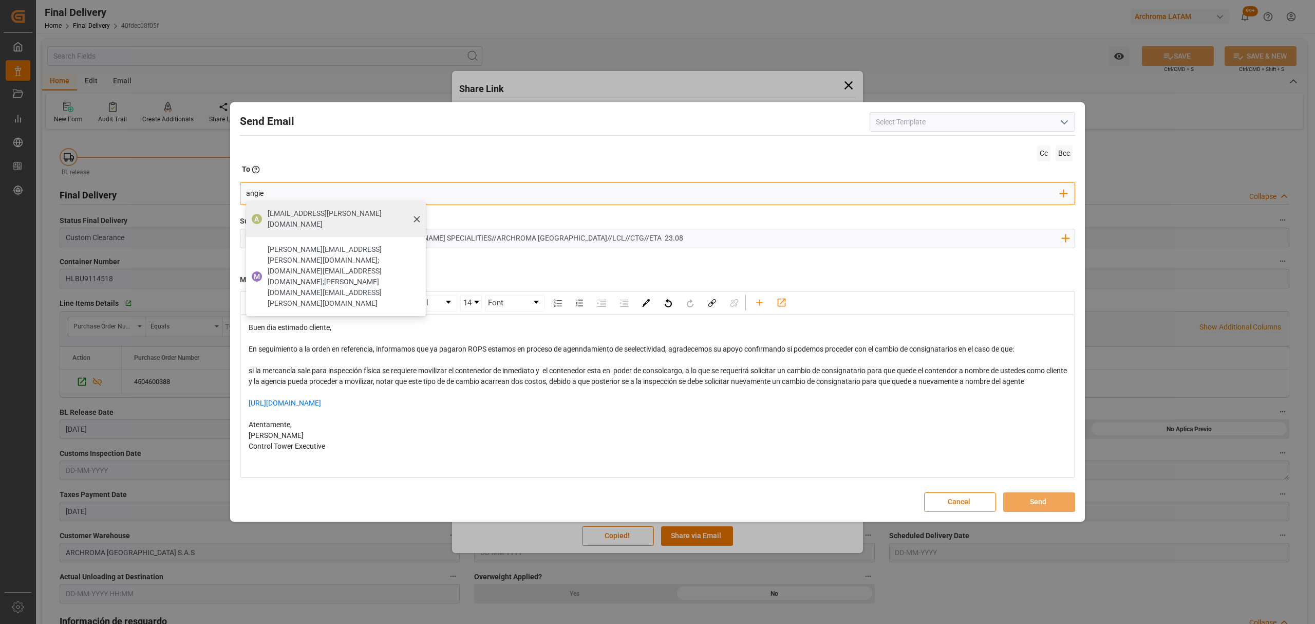
click at [328, 213] on span "[EMAIL_ADDRESS][PERSON_NAME][DOMAIN_NAME]" at bounding box center [343, 219] width 151 height 22
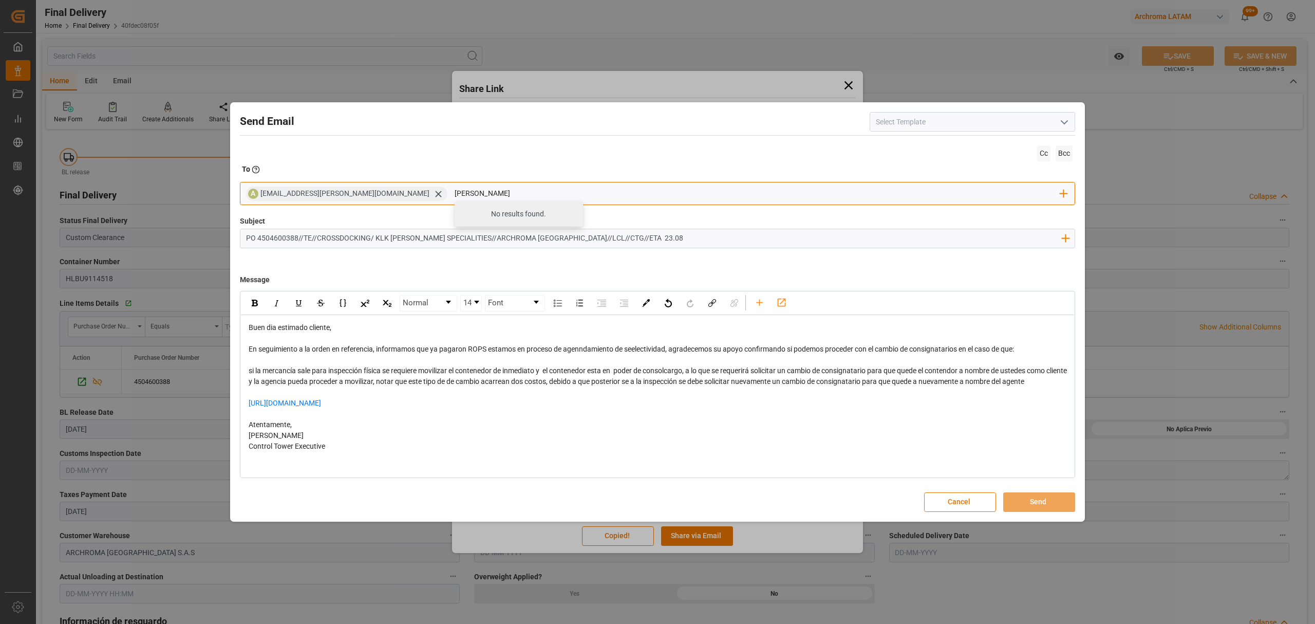
type input "maria"
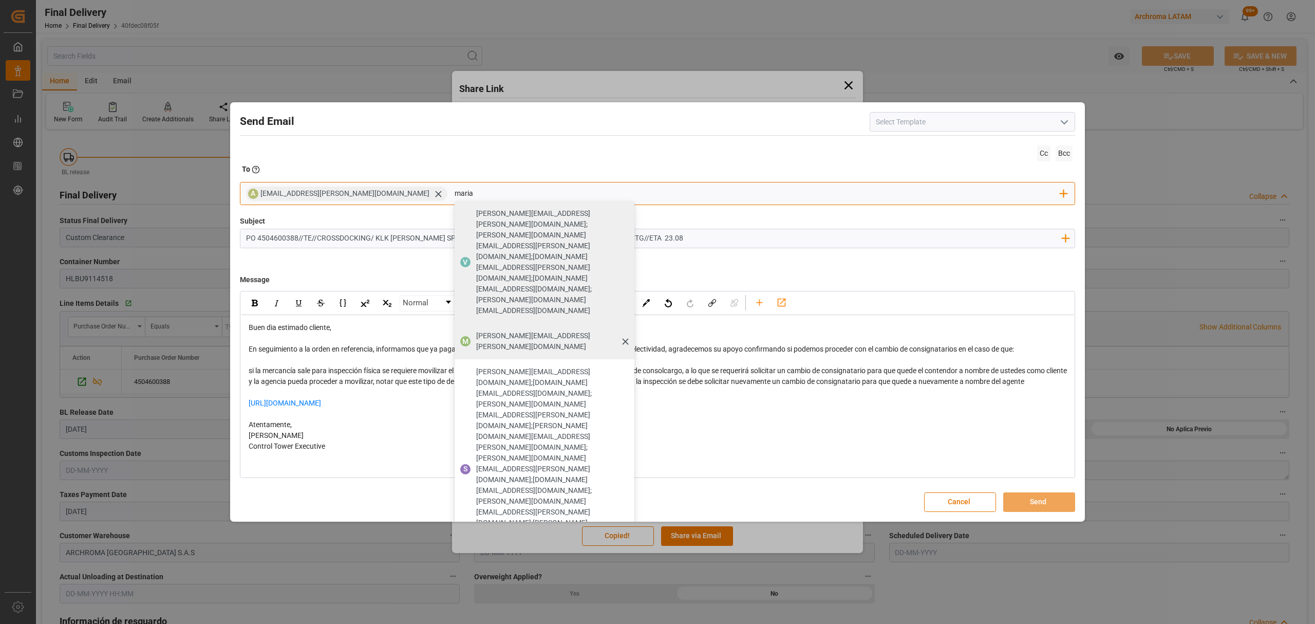
click at [511, 327] on div "[PERSON_NAME][EMAIL_ADDRESS][PERSON_NAME][DOMAIN_NAME]" at bounding box center [552, 341] width 158 height 29
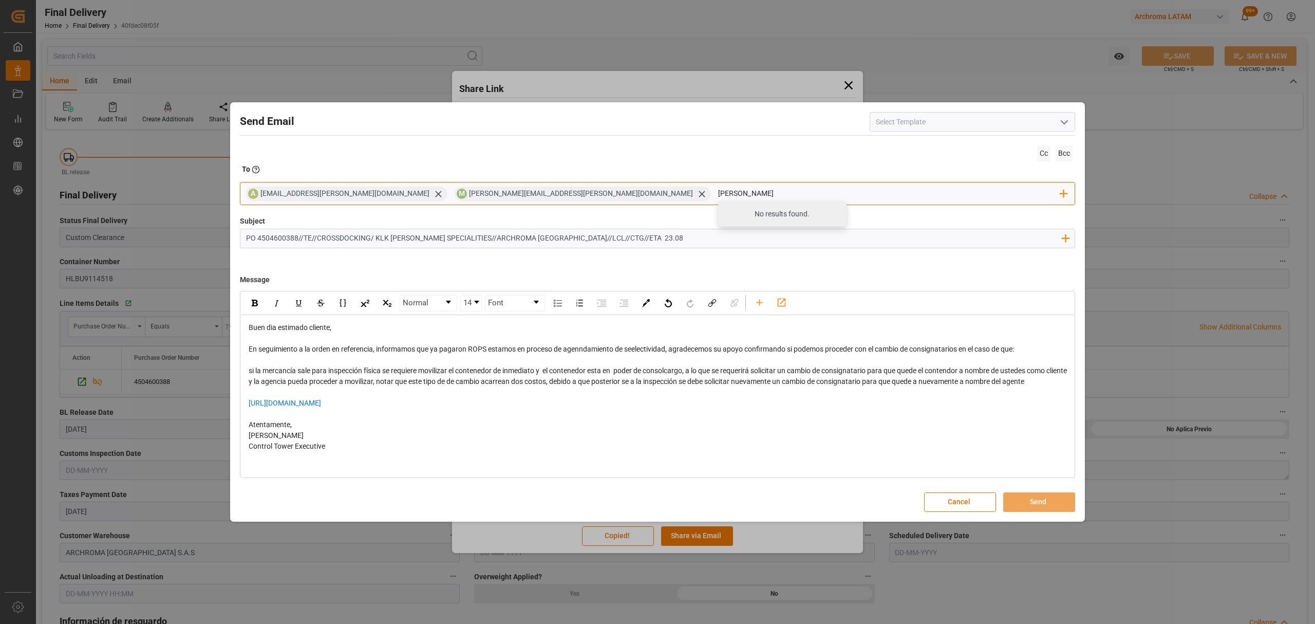
type input "nancy"
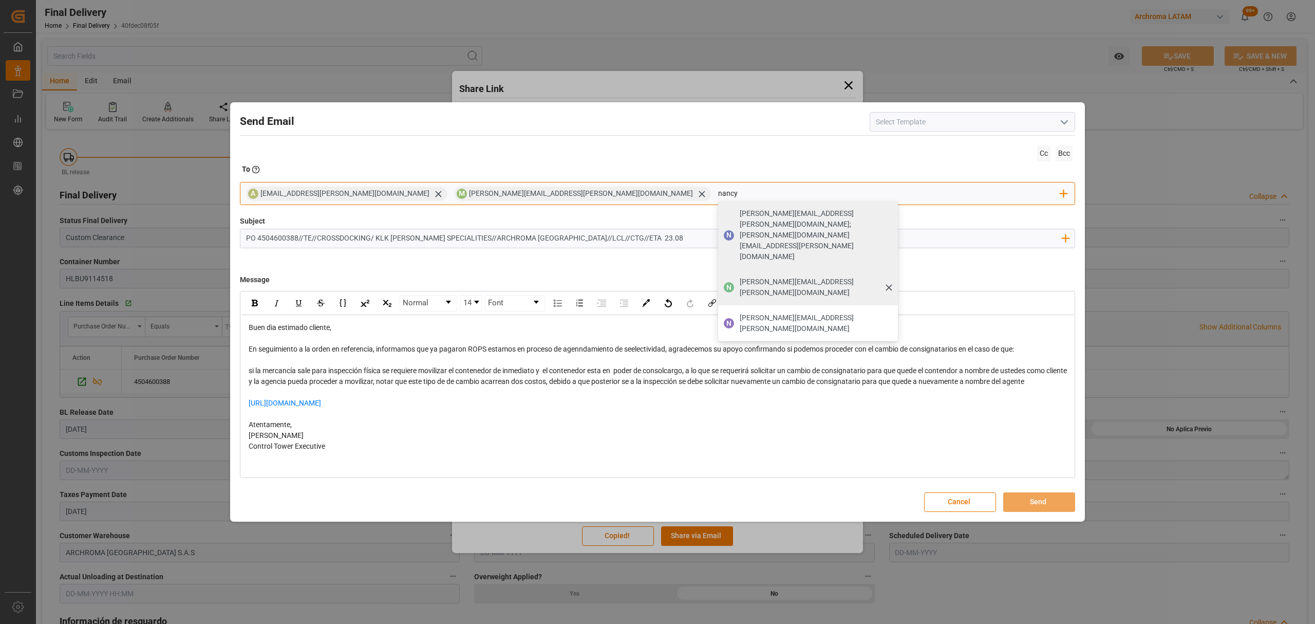
click at [740, 276] on span "[PERSON_NAME][EMAIL_ADDRESS][PERSON_NAME][DOMAIN_NAME]" at bounding box center [815, 287] width 151 height 22
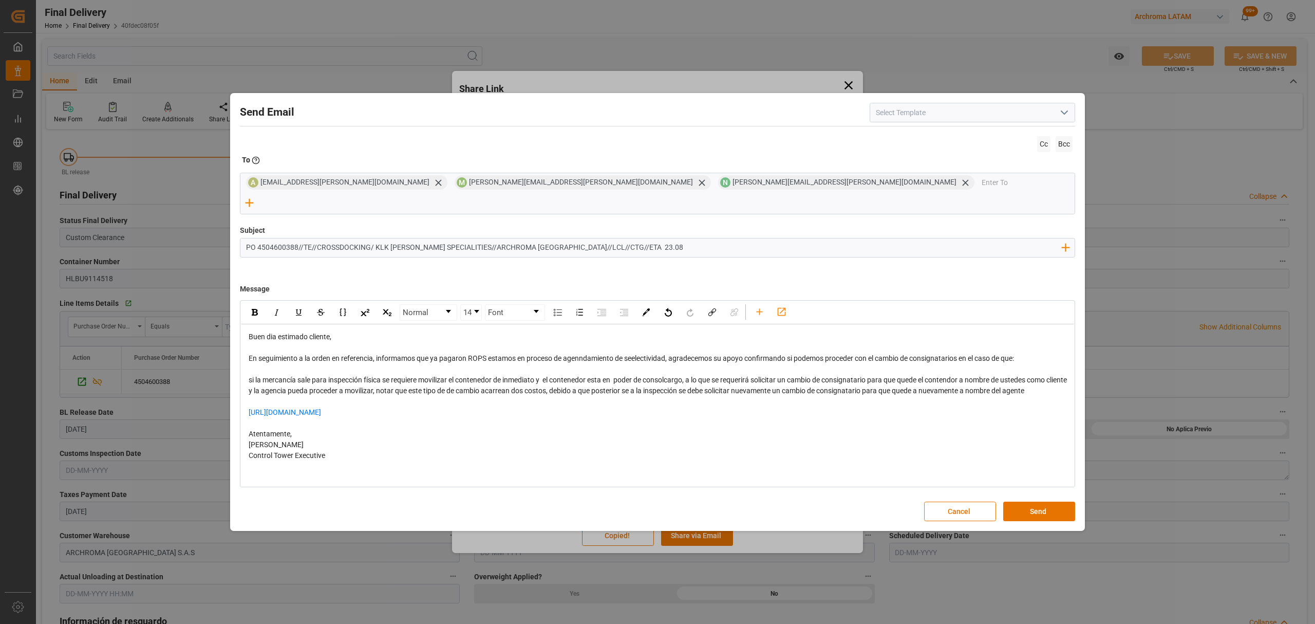
click at [636, 354] on span "En seguimiento a la orden en referencia, informamos que ya pagaron ROPS estamos…" at bounding box center [632, 358] width 766 height 8
click at [654, 383] on span "si la mercancía sale para inspección física se requiere movilizar el contenedor…" at bounding box center [659, 385] width 820 height 19
click at [656, 384] on span "si la mercancía sale para inspección física se requiere movilizar el contenedor…" at bounding box center [659, 385] width 820 height 19
click at [1047, 501] on button "Send" at bounding box center [1039, 511] width 72 height 20
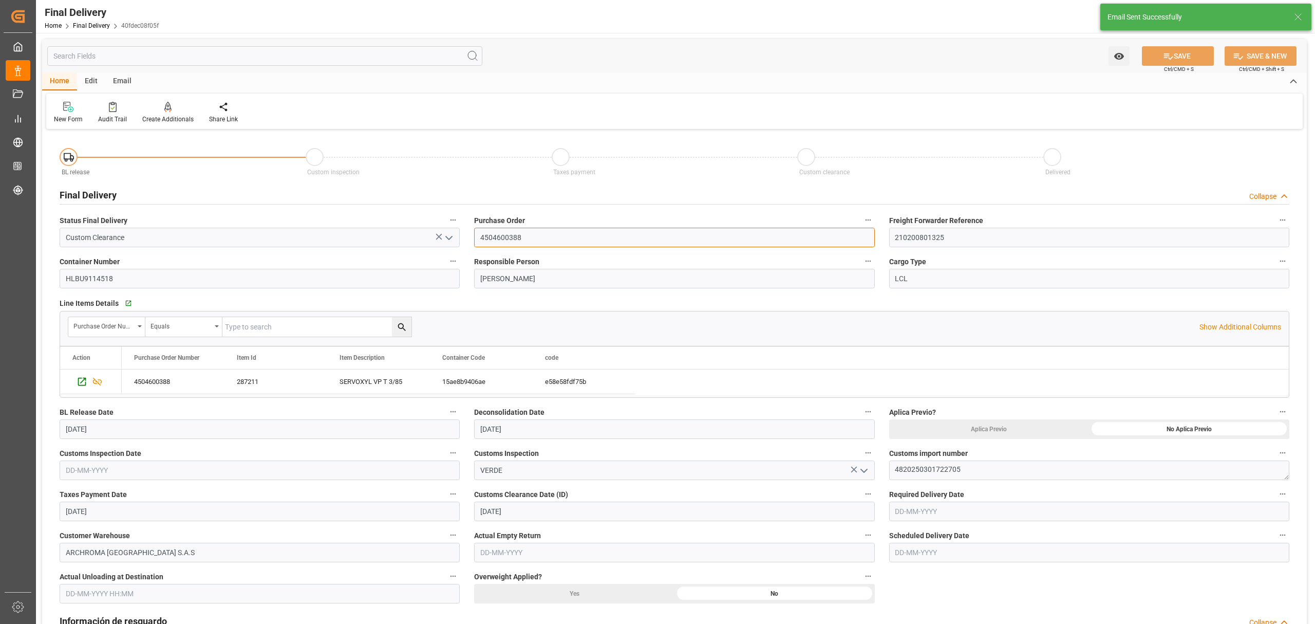
click at [507, 240] on input "4504600388" at bounding box center [674, 238] width 400 height 20
click at [508, 240] on input "4504600388" at bounding box center [674, 238] width 400 height 20
